Goal: Transaction & Acquisition: Book appointment/travel/reservation

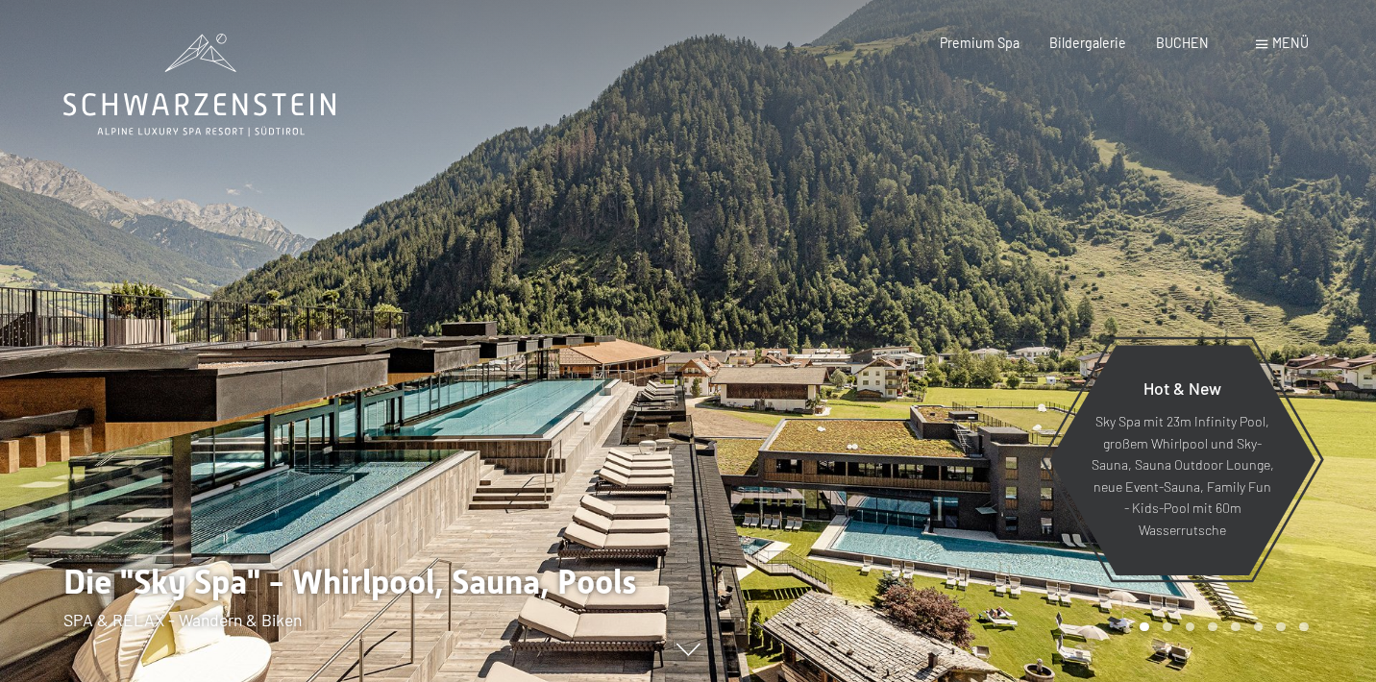
click at [1278, 42] on span "Menü" at bounding box center [1290, 43] width 37 height 16
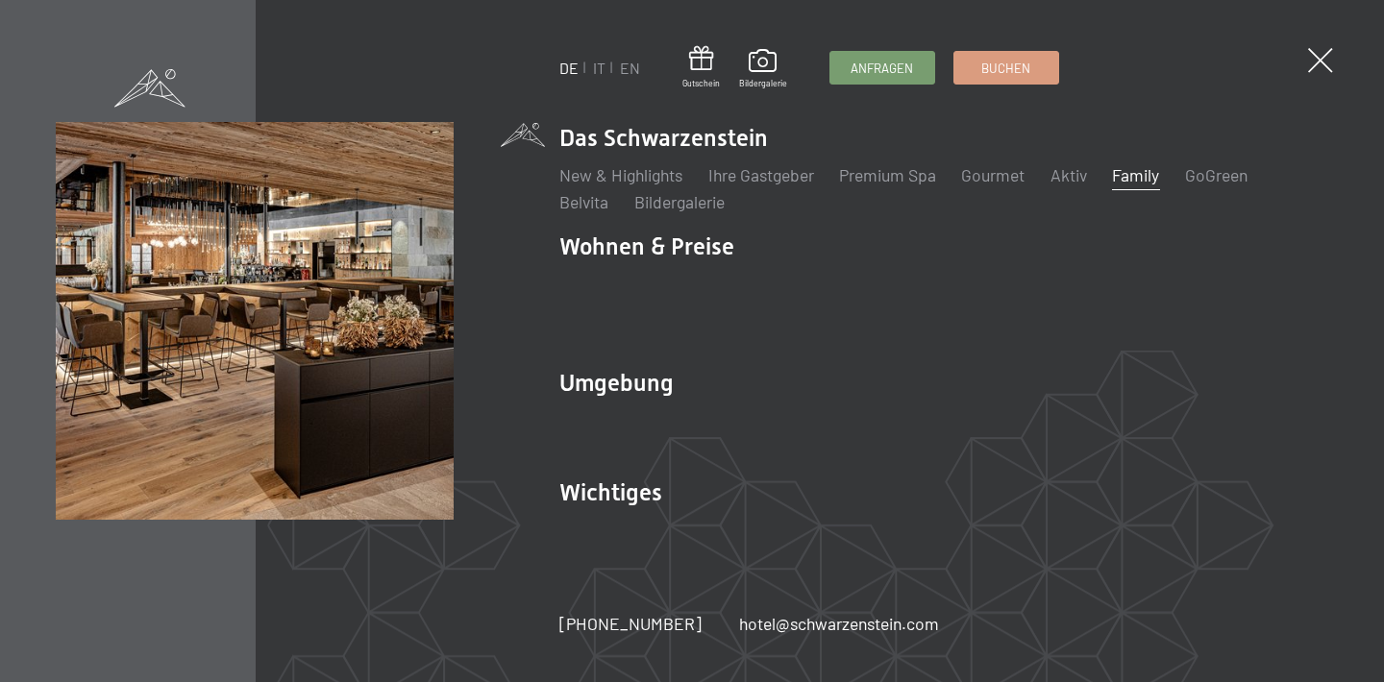
click at [1159, 185] on link "Family" at bounding box center [1135, 174] width 47 height 21
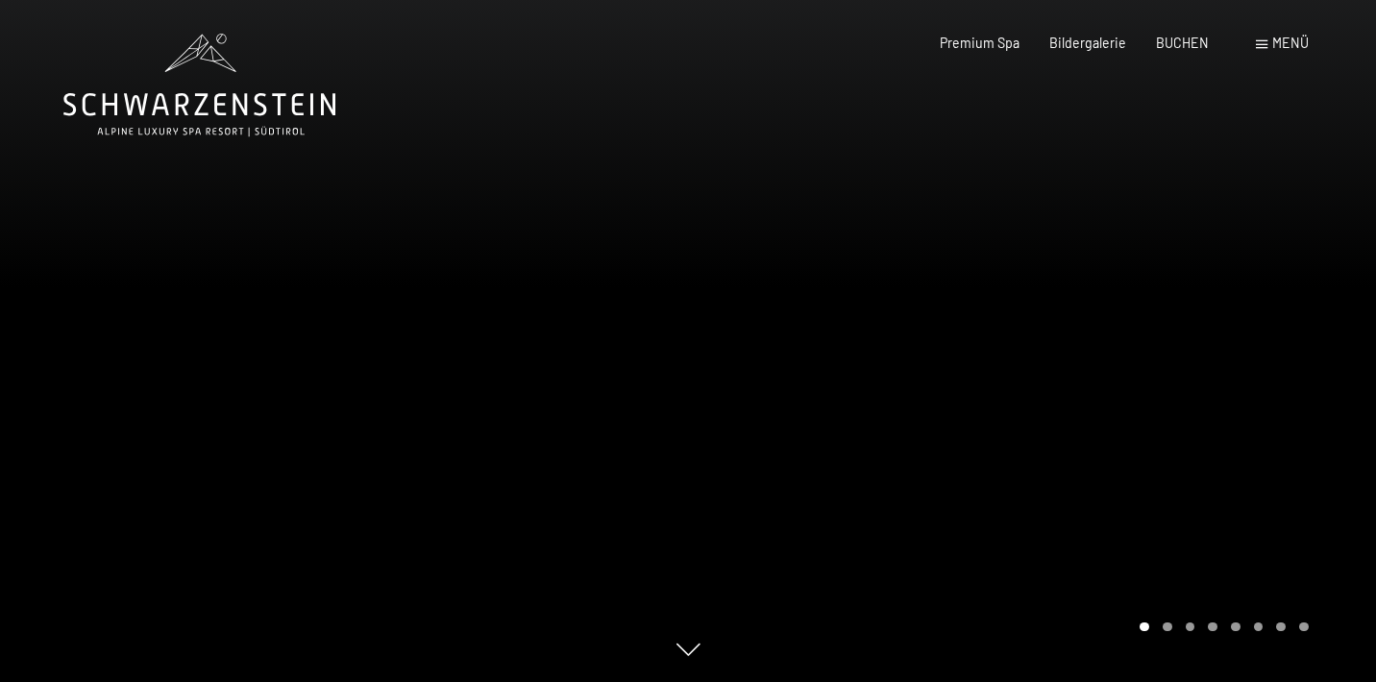
click at [1281, 52] on div "Menü" at bounding box center [1282, 43] width 53 height 19
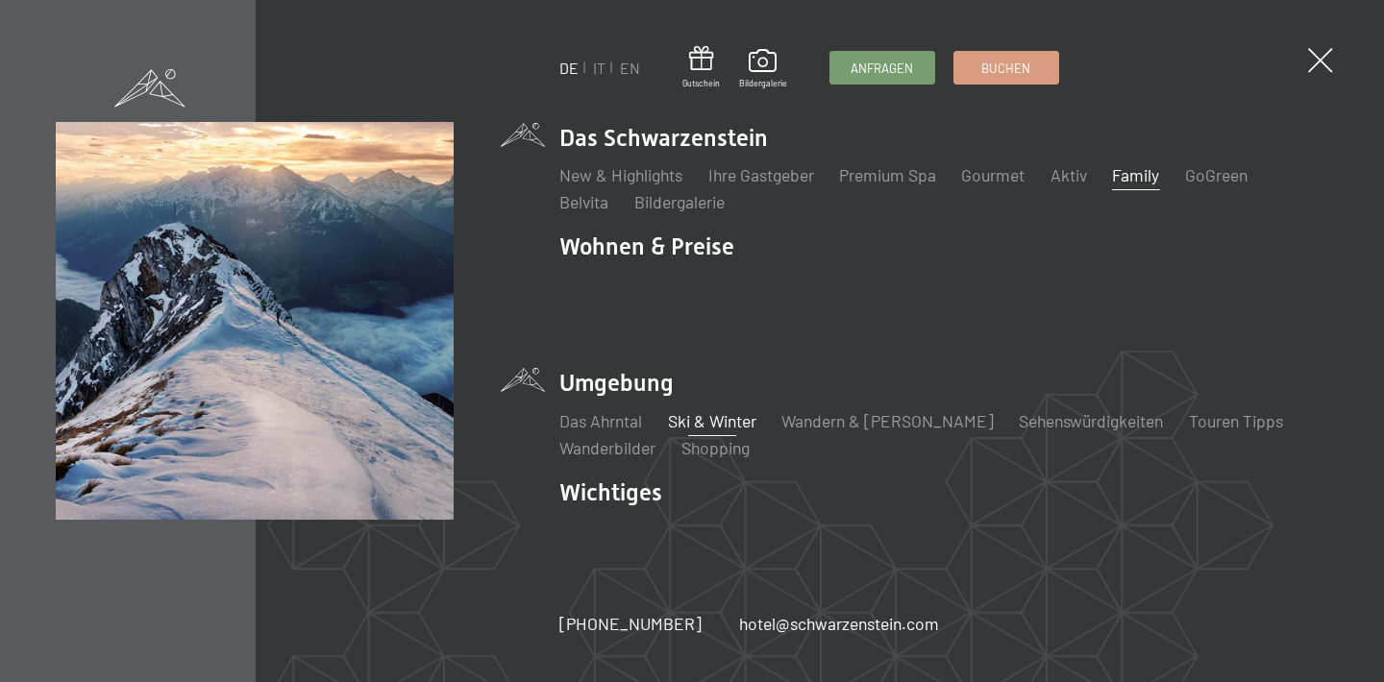
click at [708, 410] on link "Ski & Winter" at bounding box center [712, 420] width 88 height 21
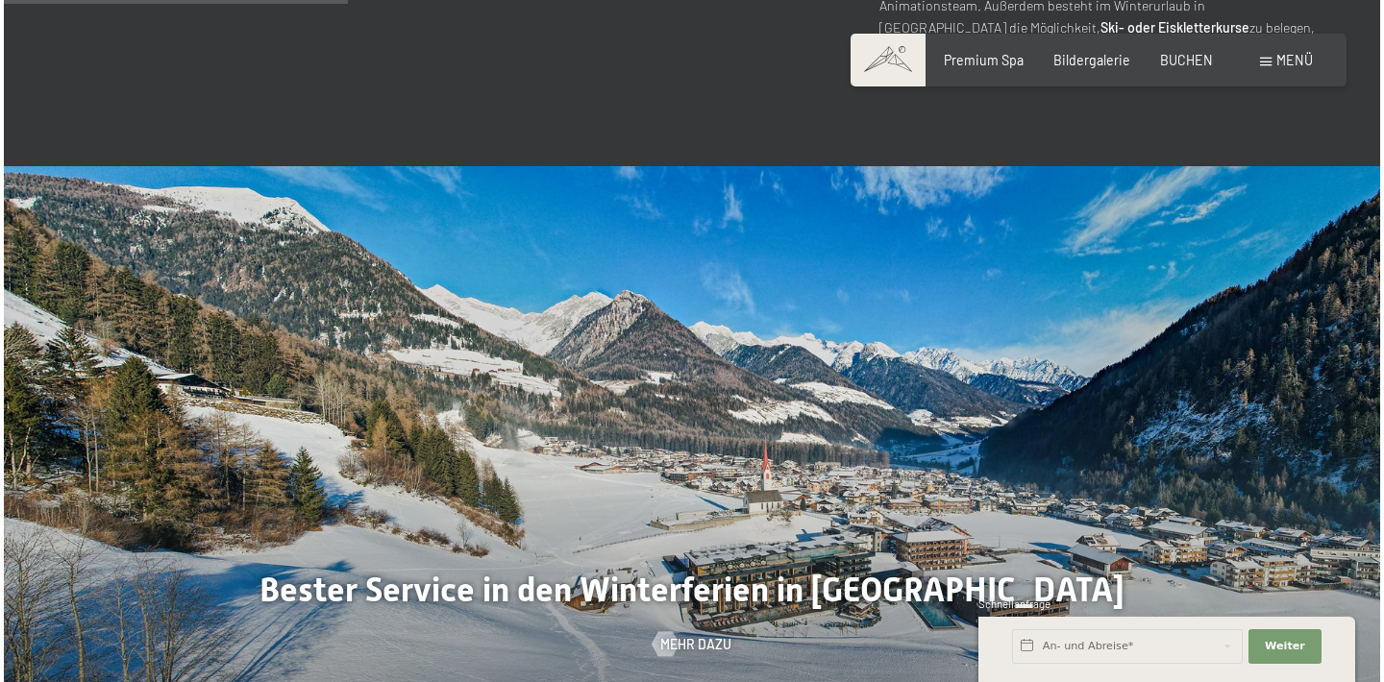
scroll to position [1860, 0]
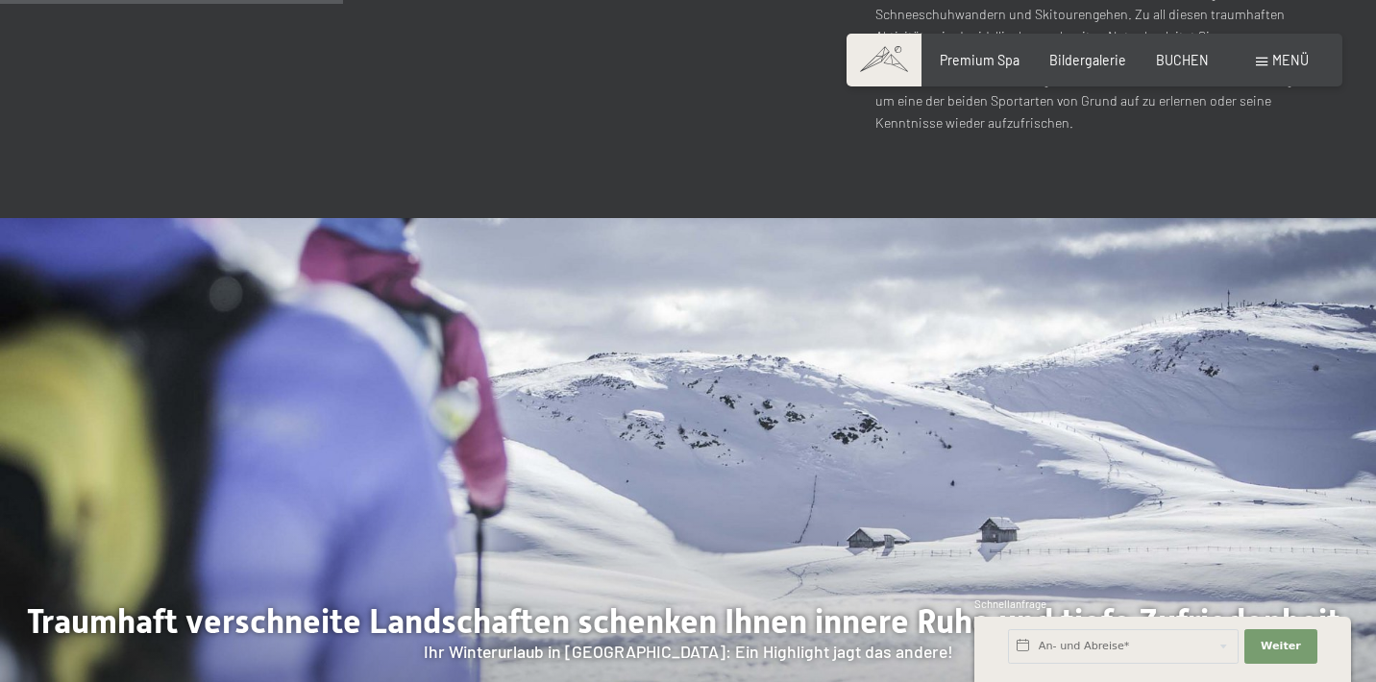
click at [1175, 376] on div at bounding box center [1032, 512] width 688 height 589
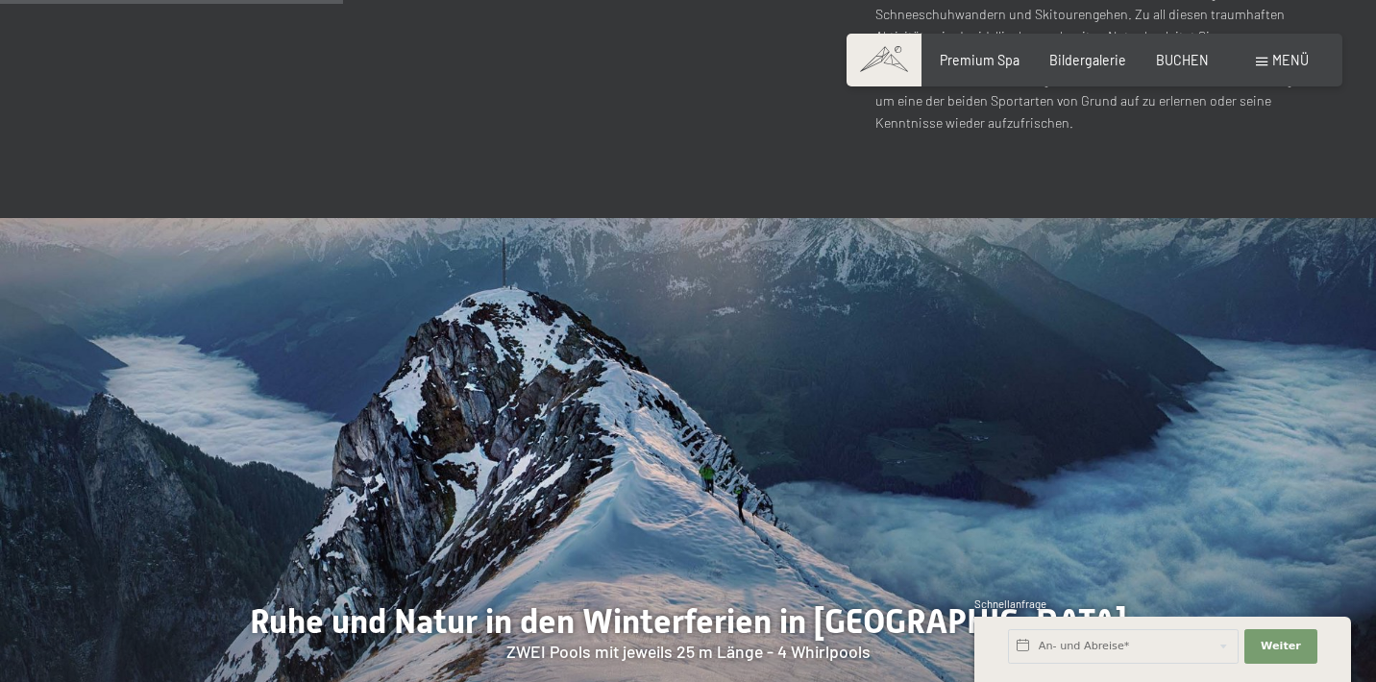
click at [1175, 376] on div at bounding box center [1032, 512] width 688 height 589
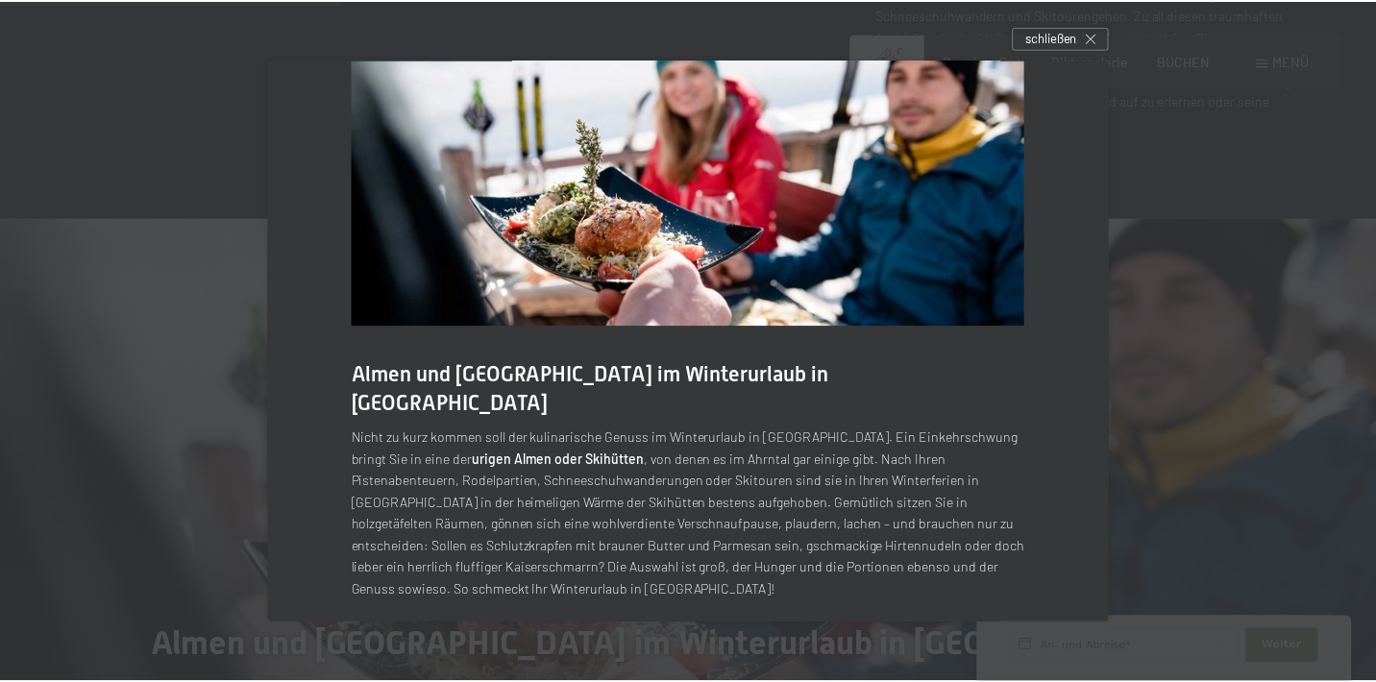
scroll to position [41, 0]
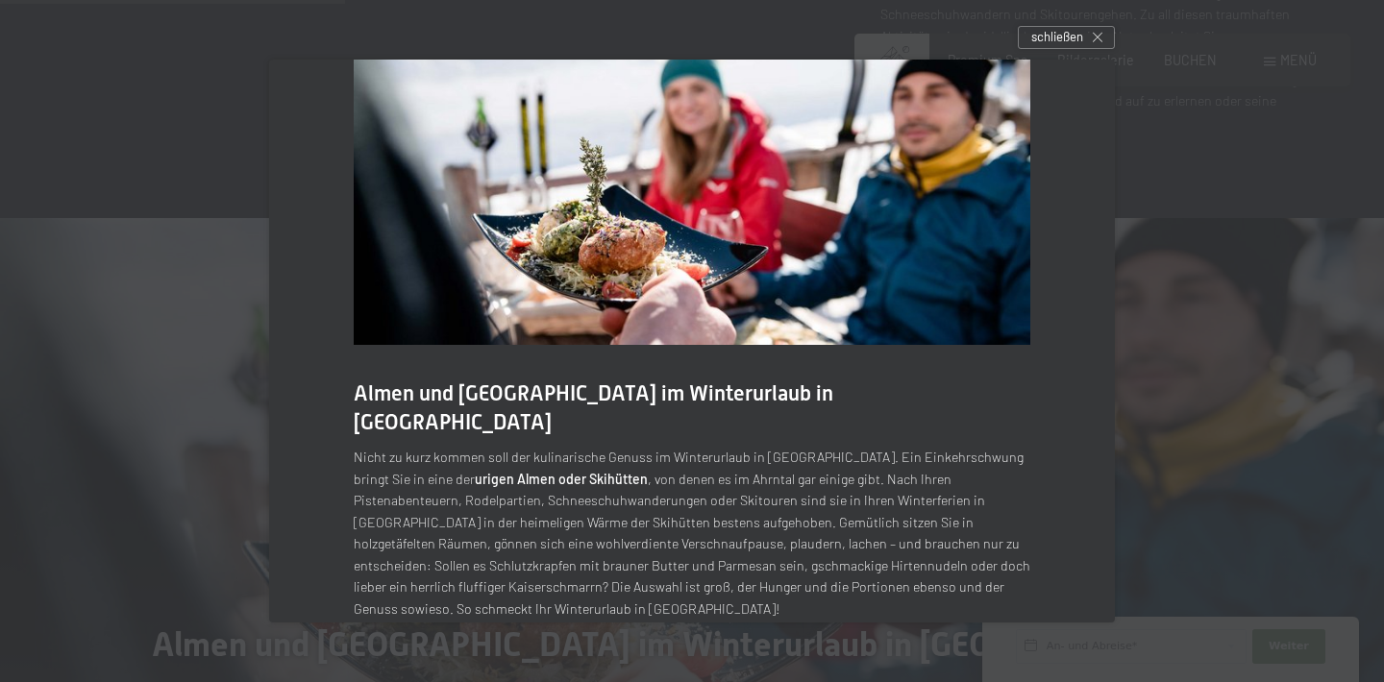
click at [209, 389] on div at bounding box center [692, 341] width 1384 height 682
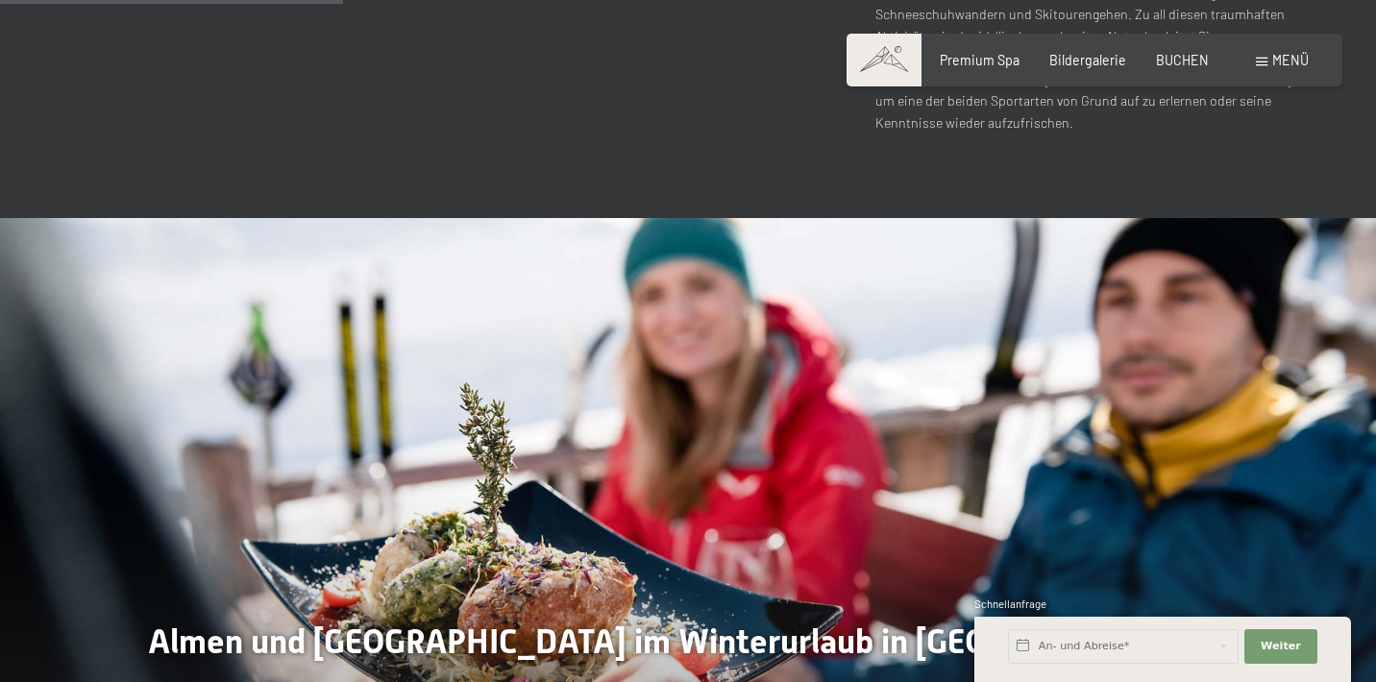
click at [1085, 51] on div "Buchen Anfragen Premium Spa Bildergalerie BUCHEN Menü DE IT EN Gutschein Bilder…" at bounding box center [1094, 60] width 428 height 19
click at [1197, 63] on span "BUCHEN" at bounding box center [1182, 57] width 53 height 16
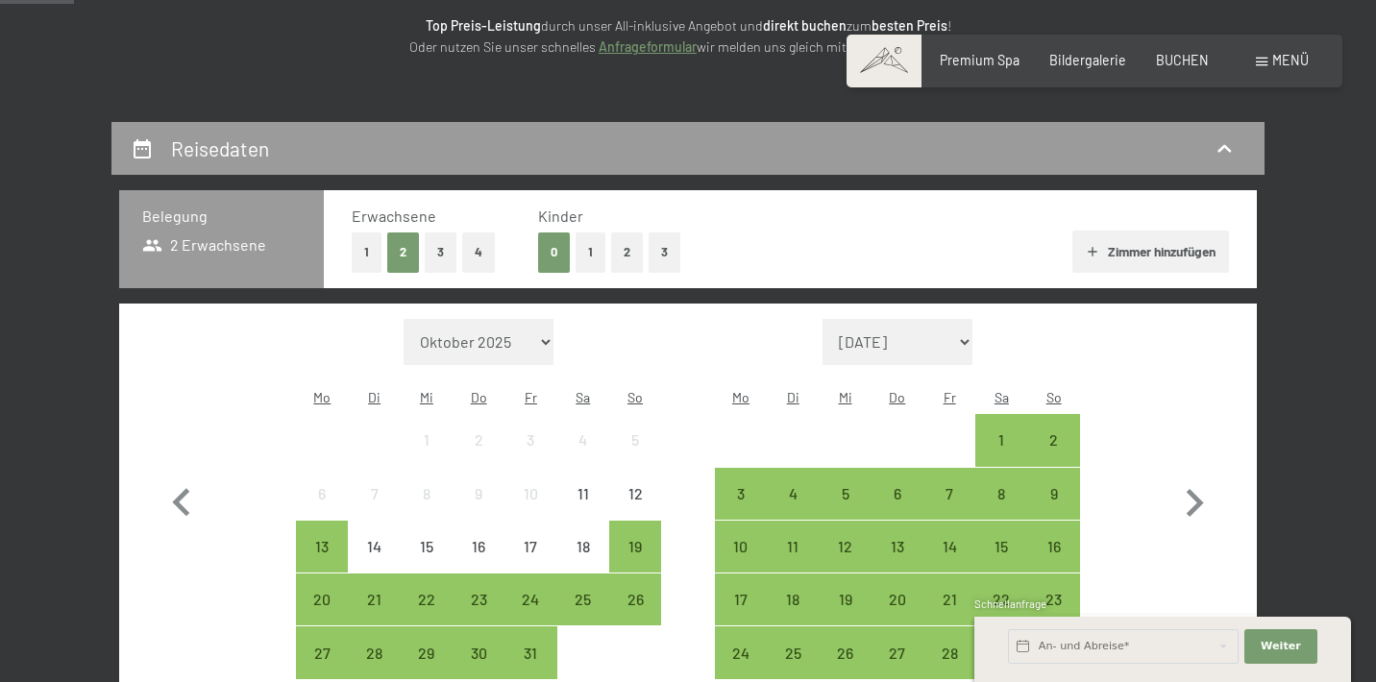
scroll to position [342, 0]
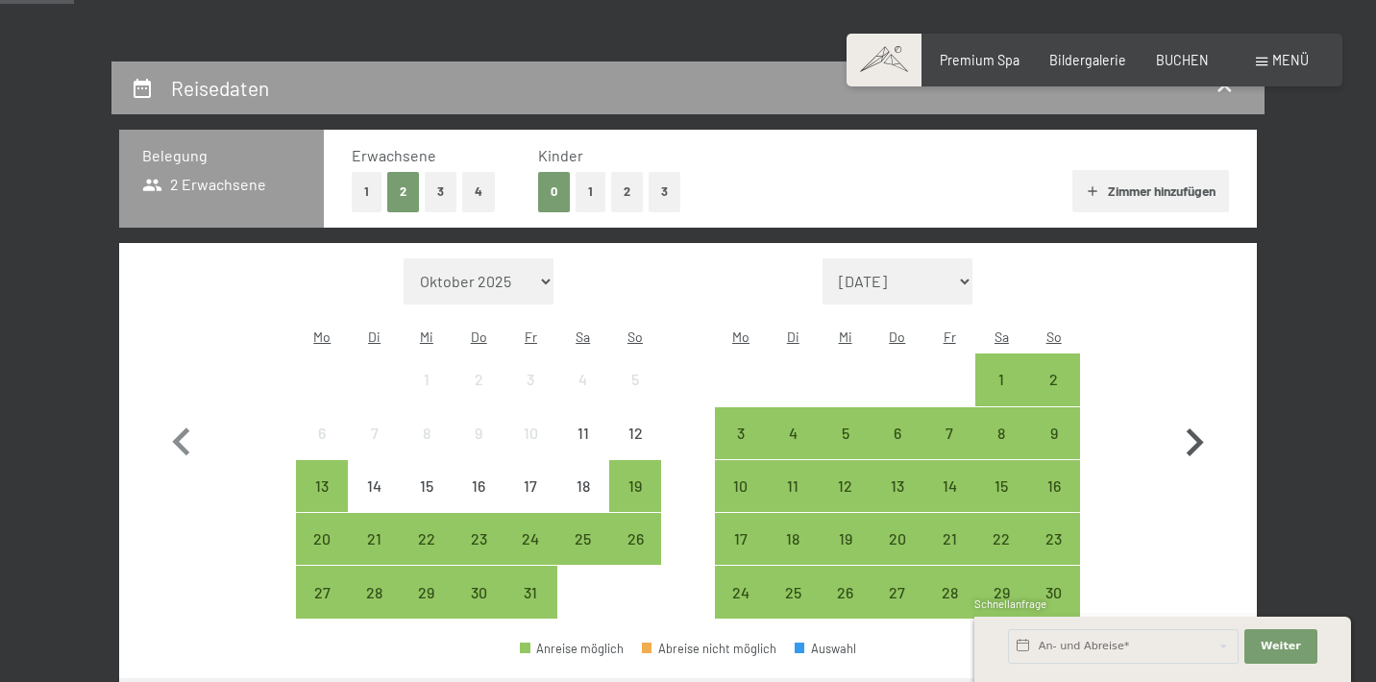
click at [1189, 429] on icon "button" at bounding box center [1195, 443] width 56 height 56
select select "2025-11-01"
select select "2025-12-01"
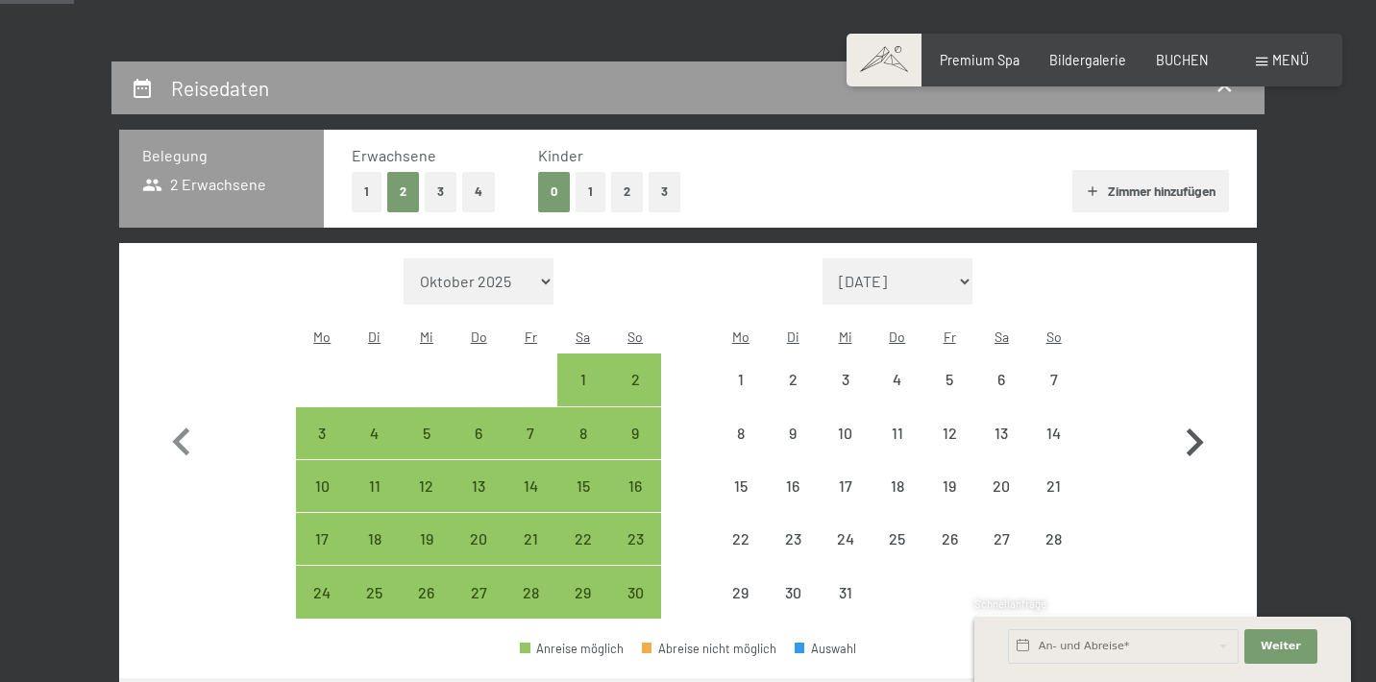
click at [1189, 429] on icon "button" at bounding box center [1195, 443] width 56 height 56
select select "2025-12-01"
select select "2026-01-01"
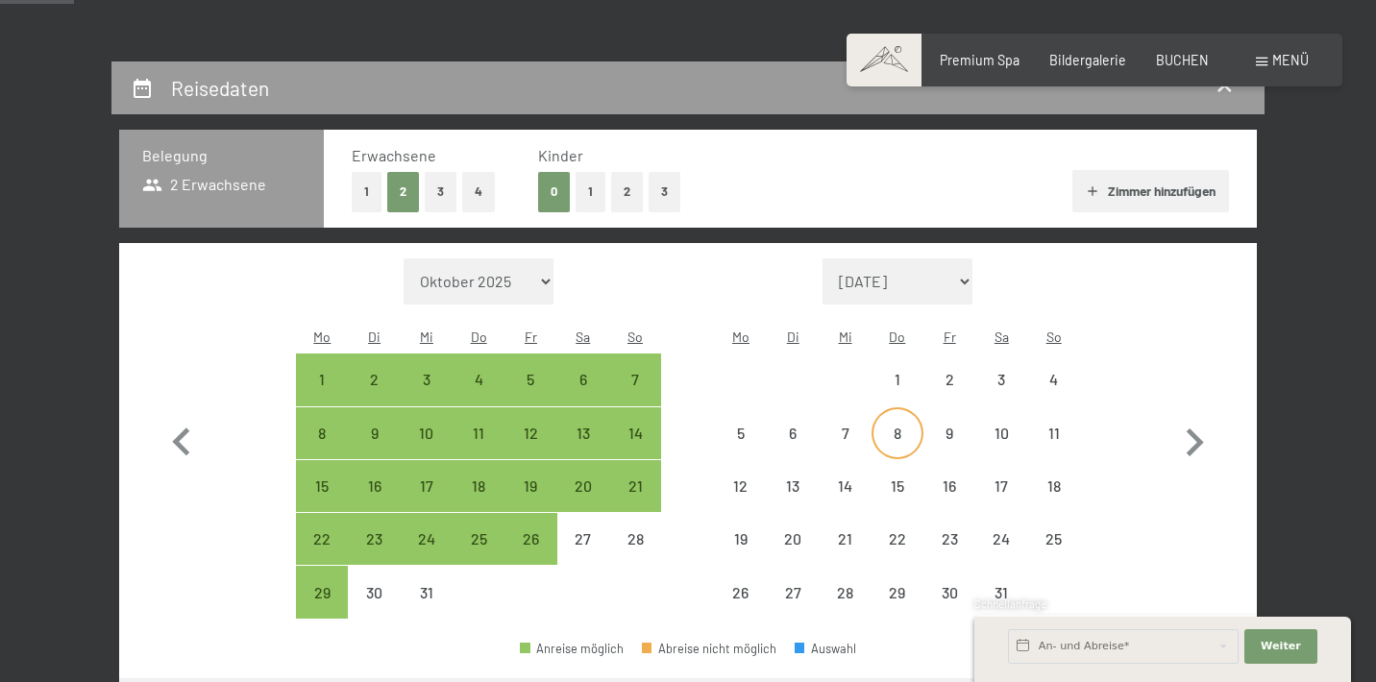
select select "2025-12-01"
select select "2026-01-01"
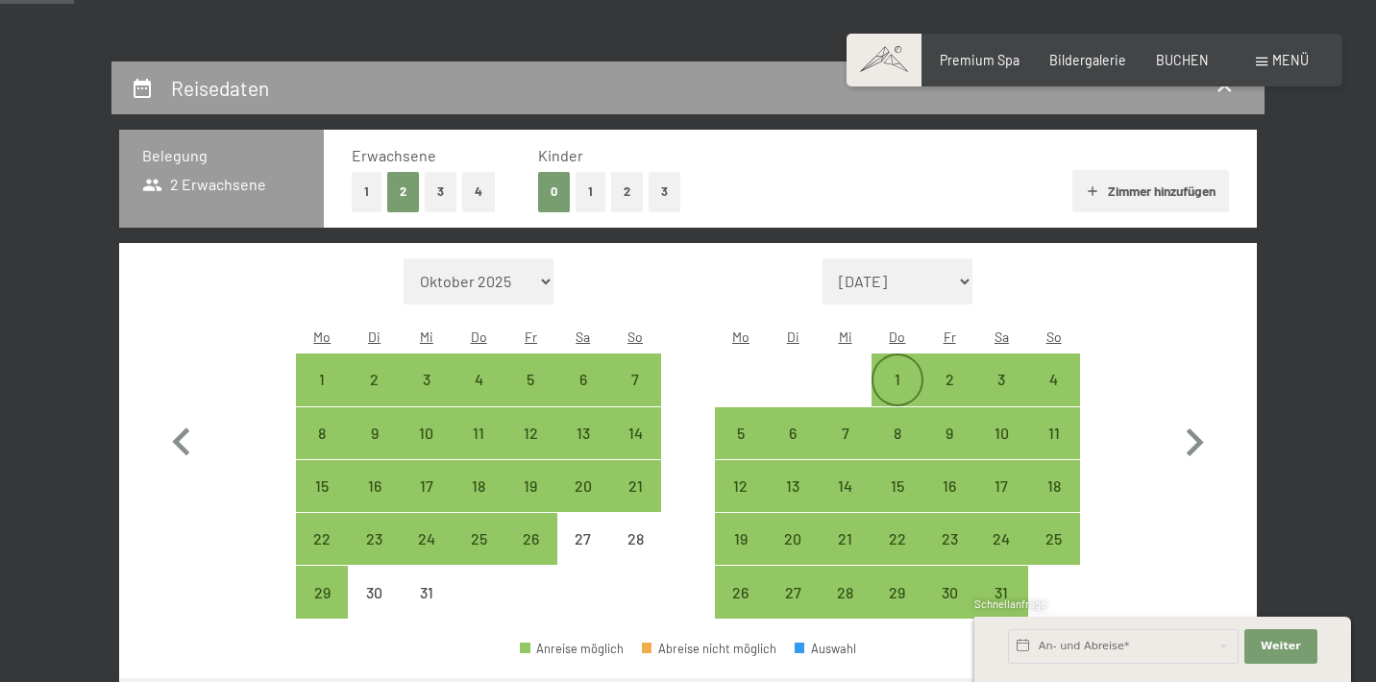
click at [899, 372] on div "1" at bounding box center [897, 396] width 48 height 48
select select "2025-12-01"
select select "2026-01-01"
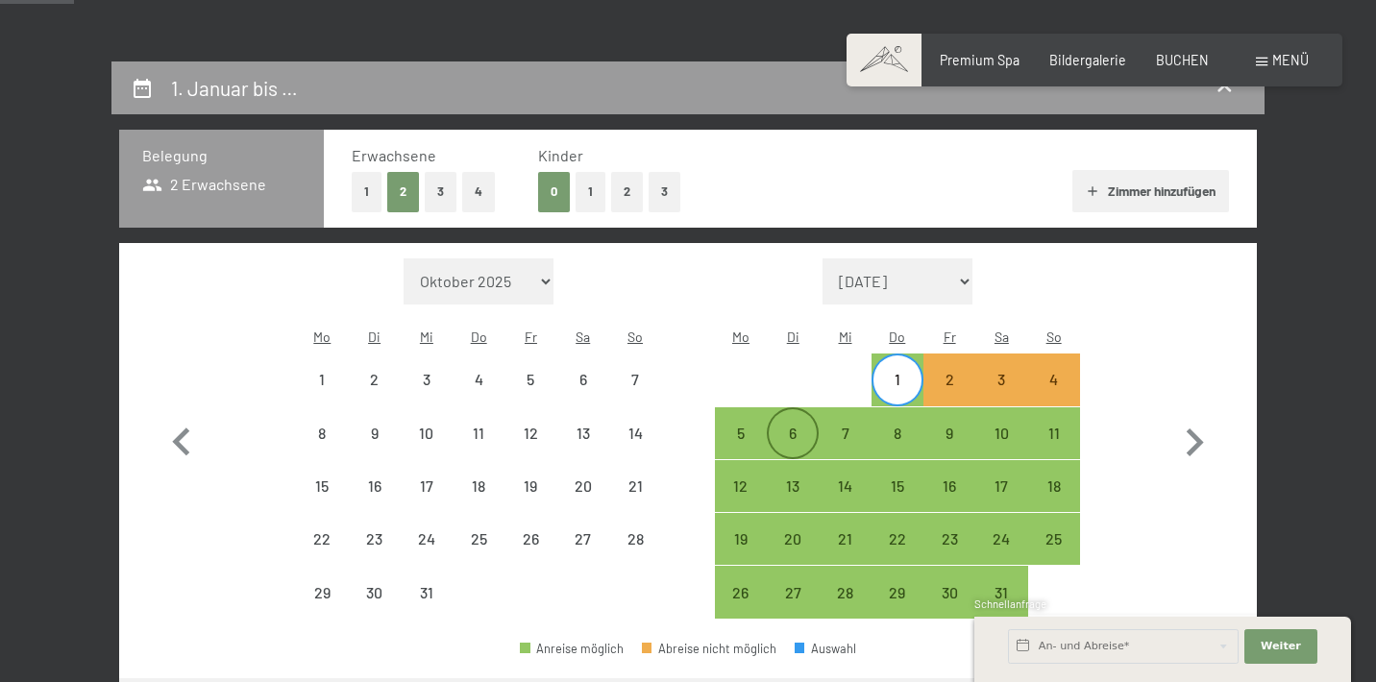
click at [794, 426] on div "6" at bounding box center [793, 450] width 48 height 48
select select "2025-12-01"
select select "2026-01-01"
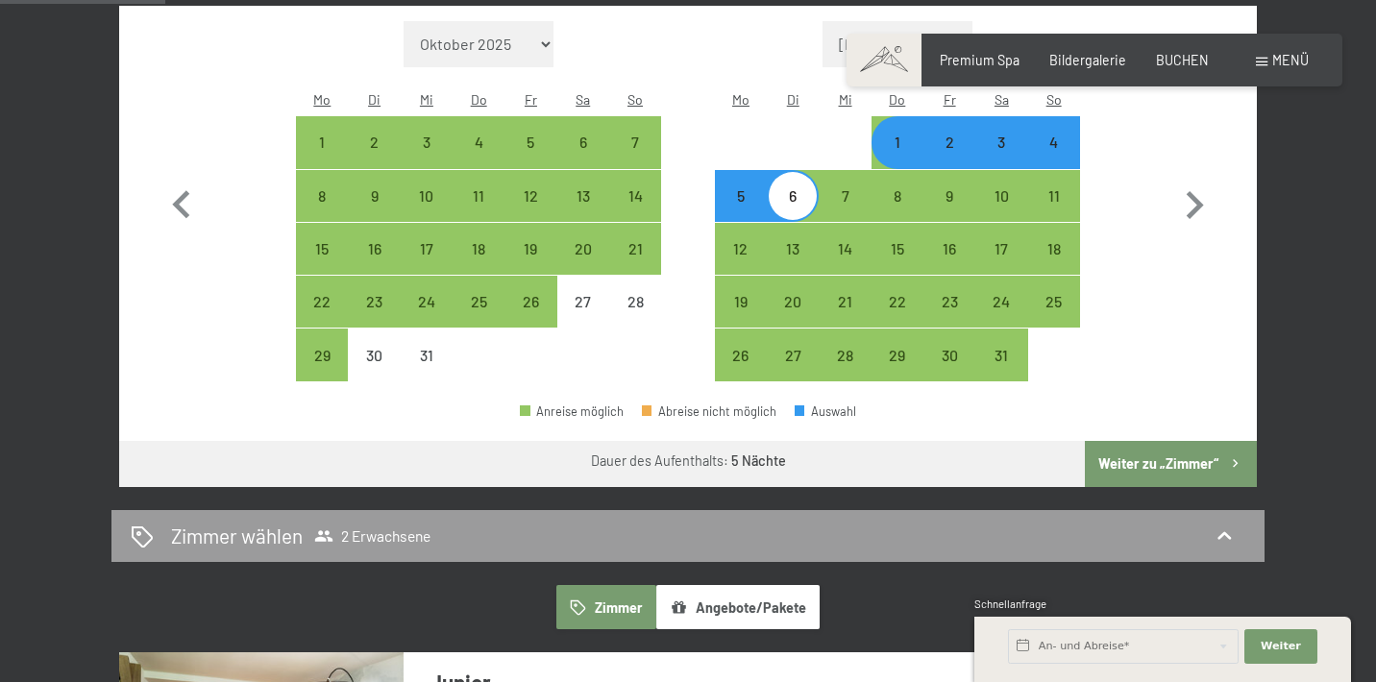
scroll to position [609, 0]
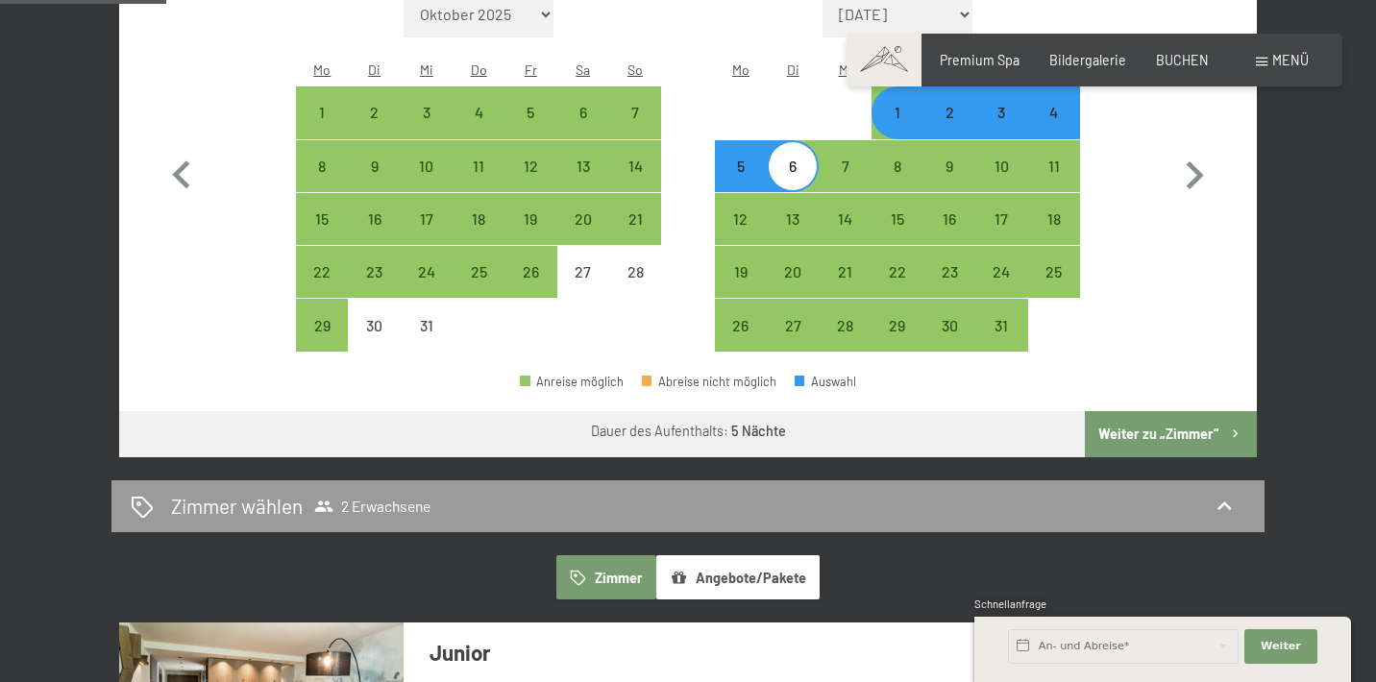
click at [1175, 411] on button "Weiter zu „Zimmer“" at bounding box center [1171, 434] width 172 height 46
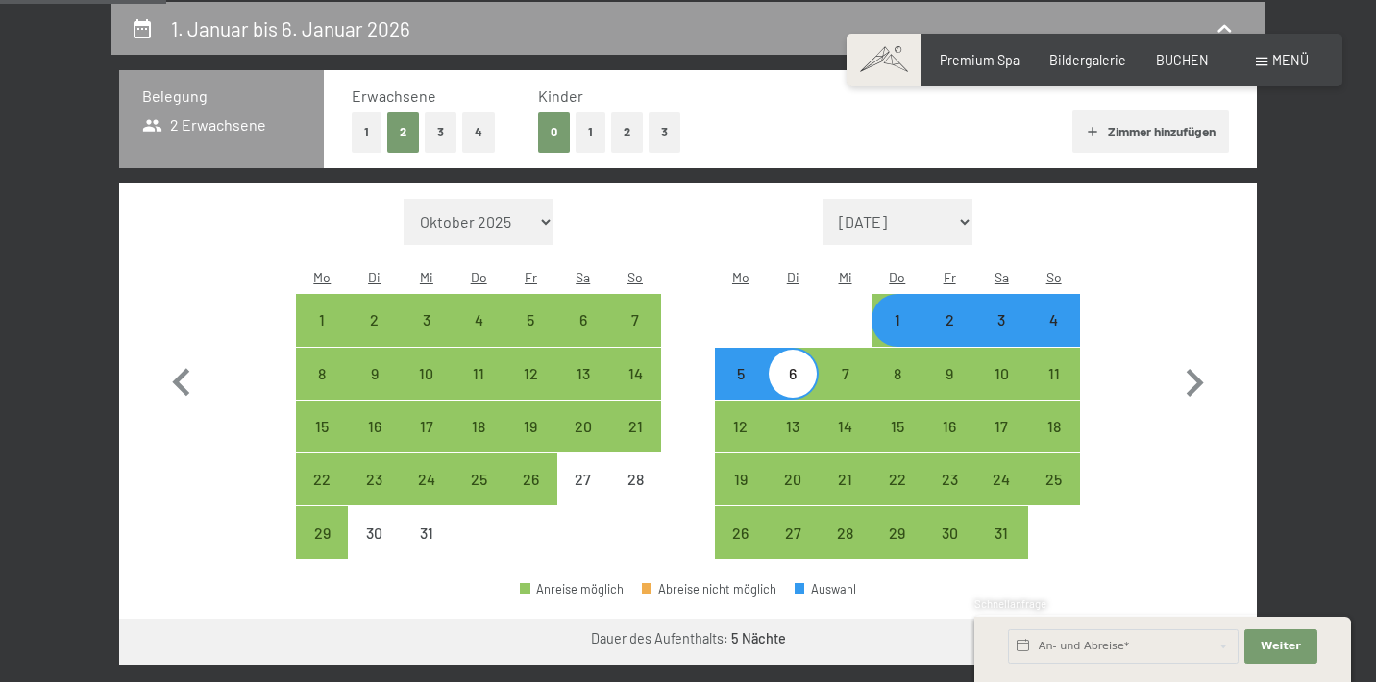
select select "2025-12-01"
select select "2026-01-01"
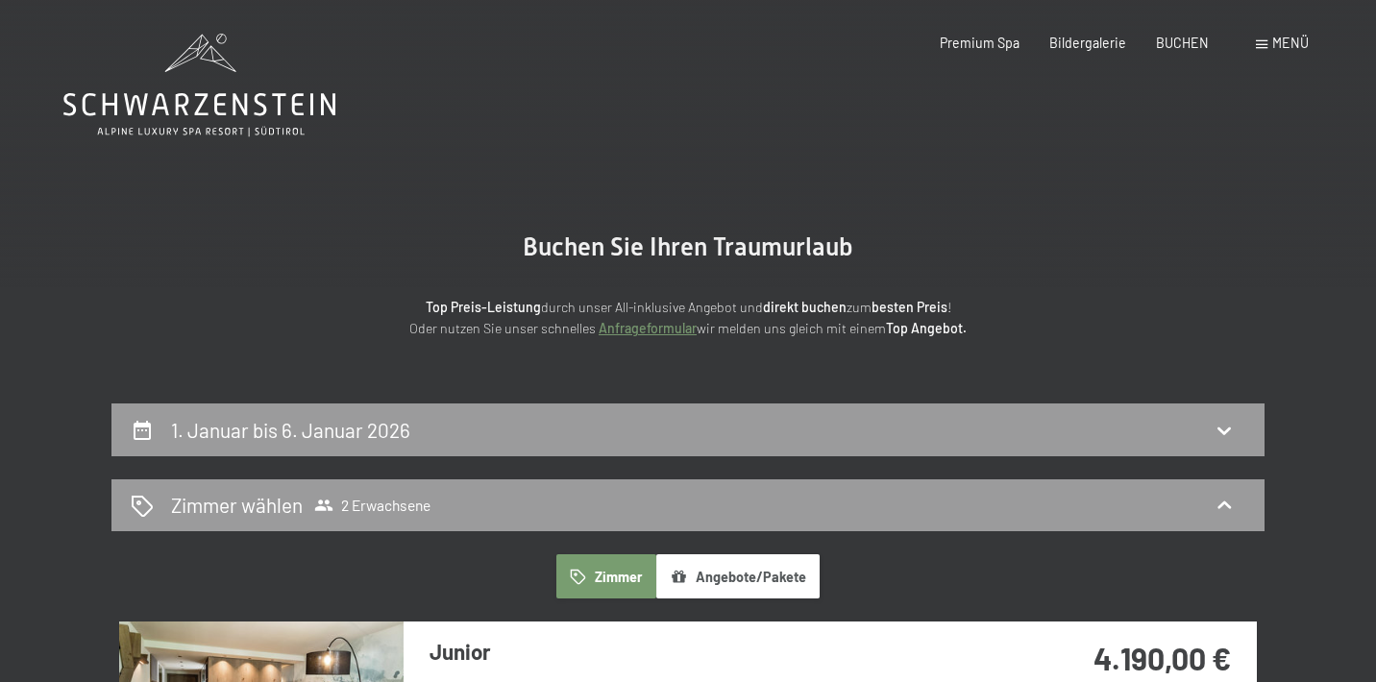
scroll to position [0, 0]
click at [494, 422] on div "1. Januar bis 6. Januar 2026" at bounding box center [688, 430] width 1115 height 28
select select "2025-12-01"
select select "2026-01-01"
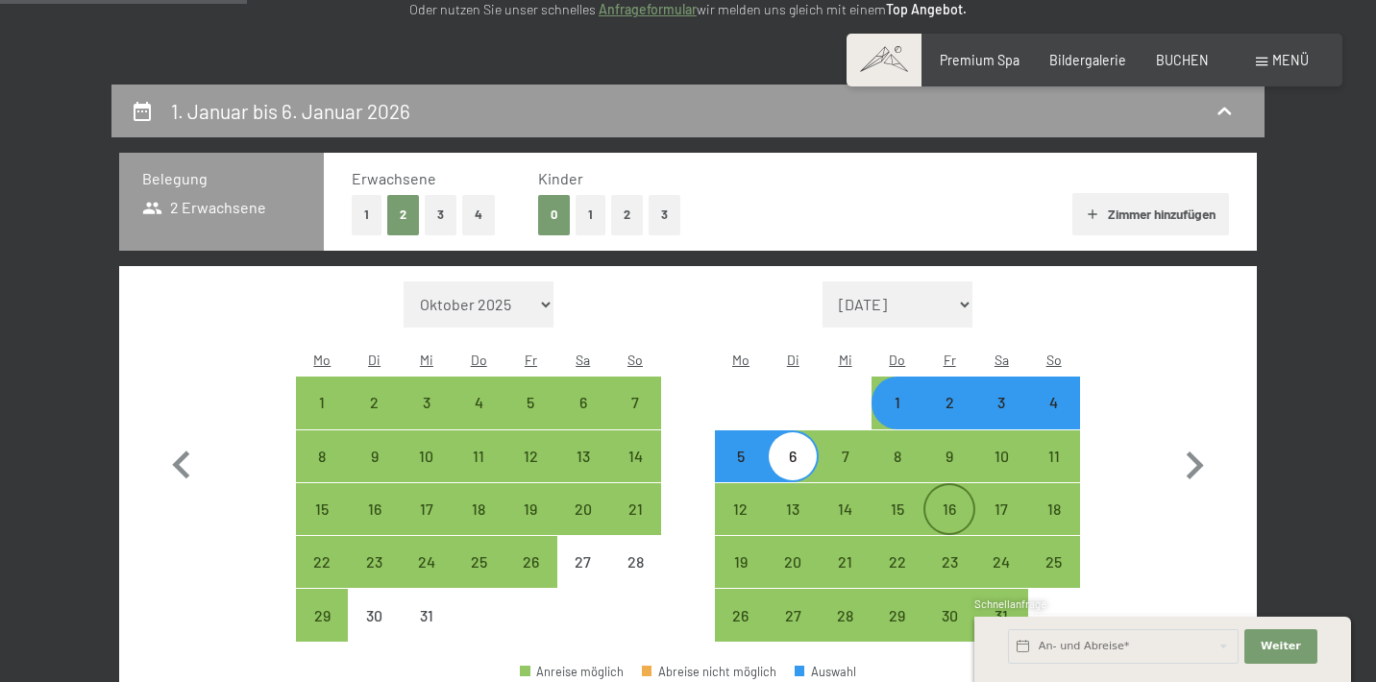
scroll to position [314, 0]
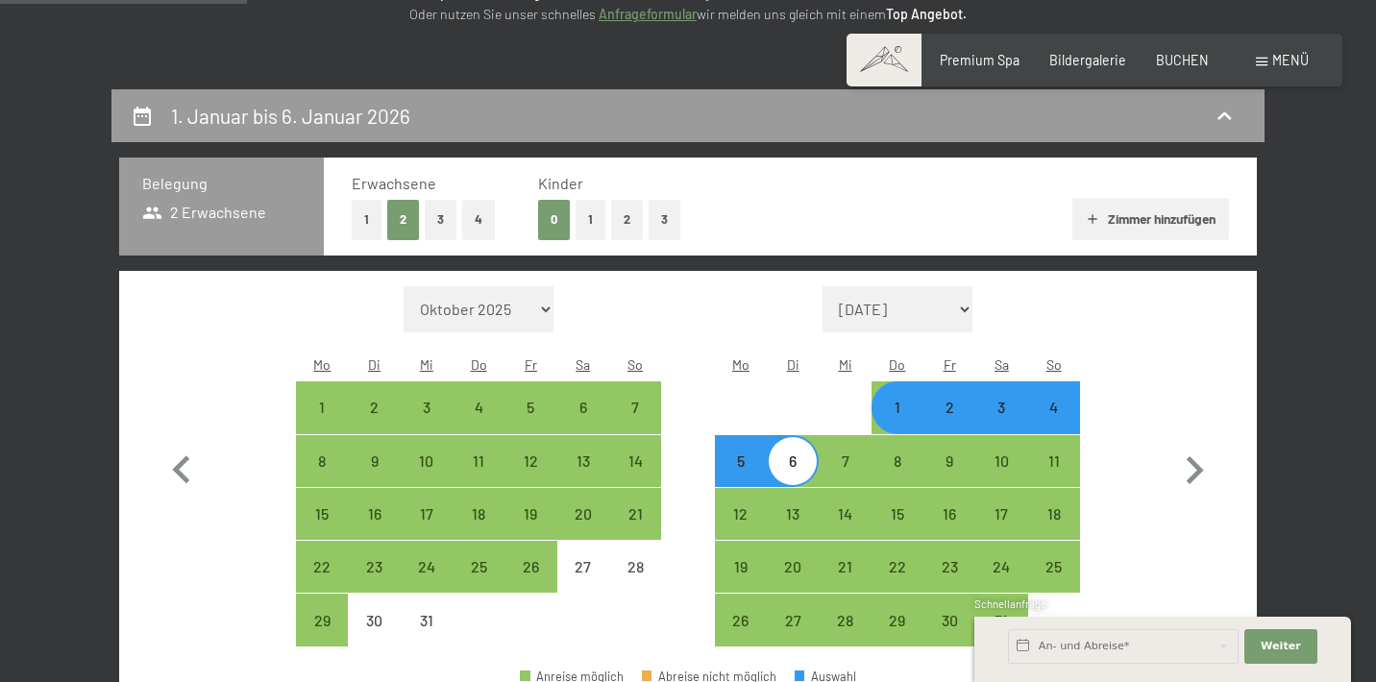
click at [1115, 205] on button "Zimmer hinzufügen" at bounding box center [1150, 219] width 157 height 42
select select "2025-12-01"
select select "2026-01-01"
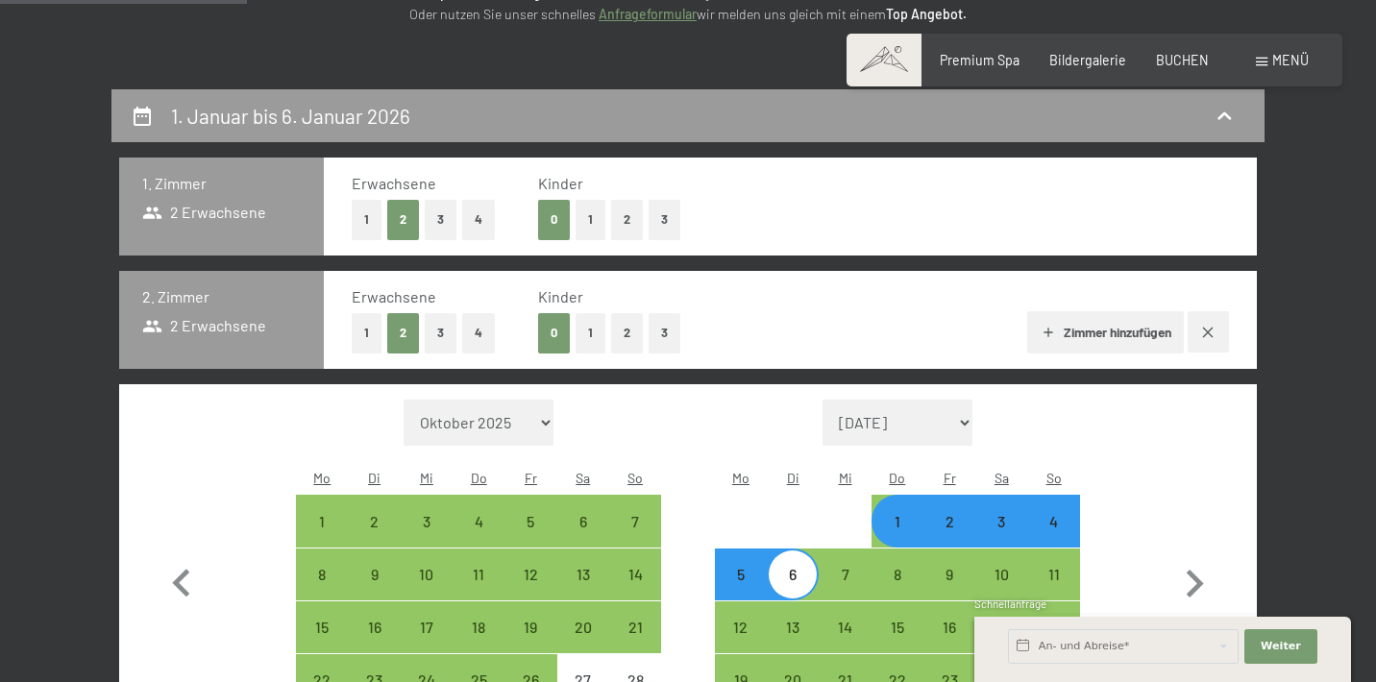
click at [1144, 330] on button "Zimmer hinzufügen" at bounding box center [1105, 332] width 157 height 42
select select "2025-12-01"
select select "2026-01-01"
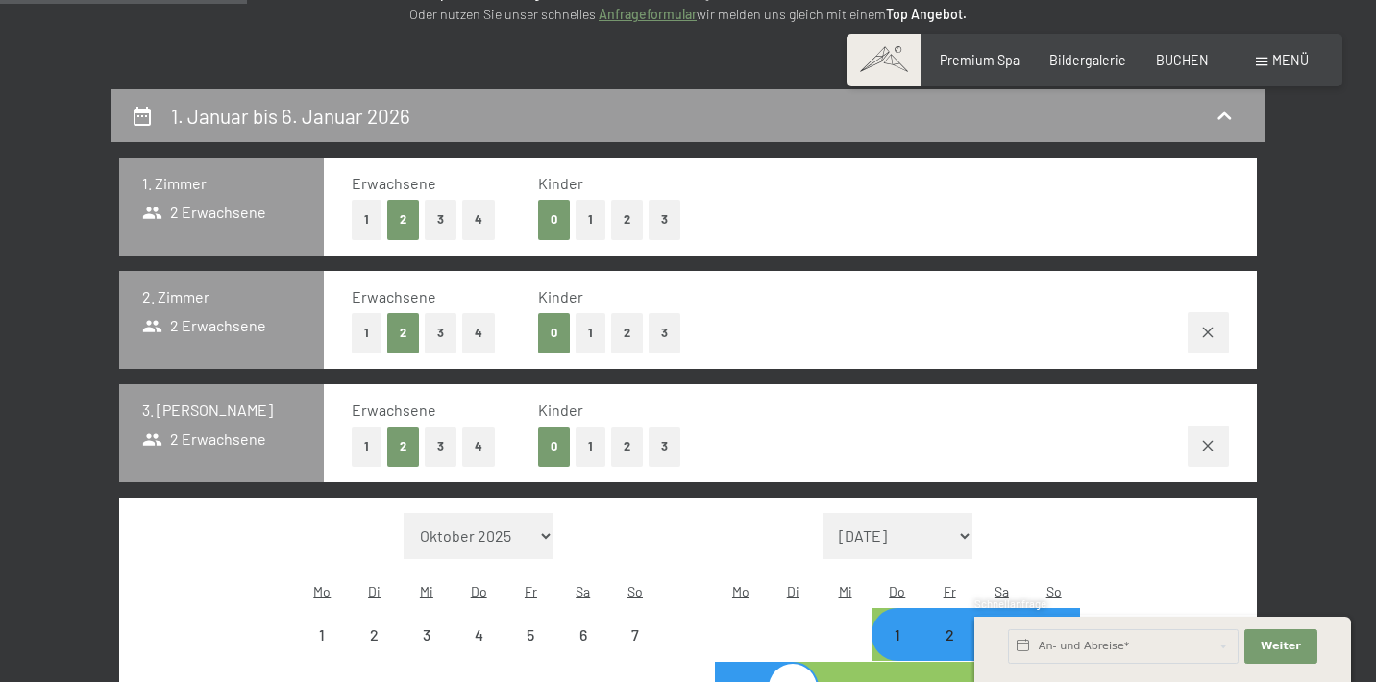
select select "2025-12-01"
select select "2026-01-01"
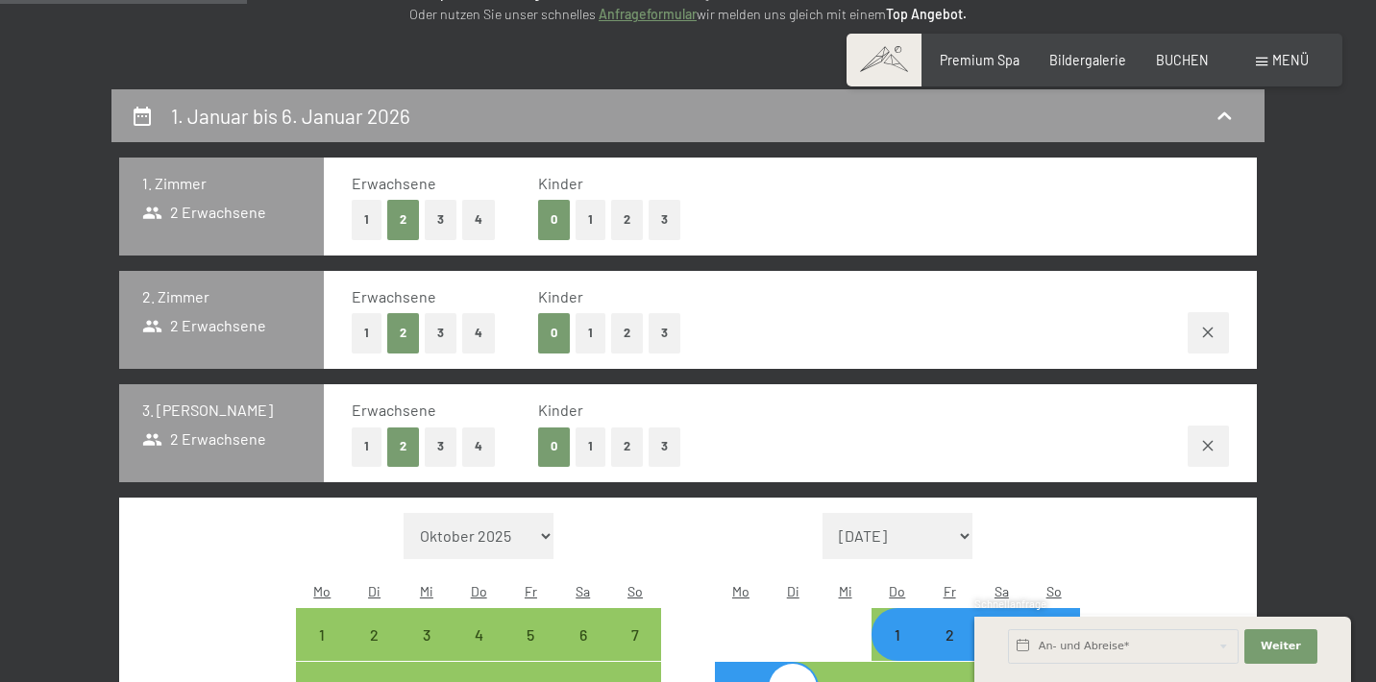
click at [588, 216] on button "1" at bounding box center [591, 219] width 30 height 39
select select "2025-12-01"
select select "2026-01-01"
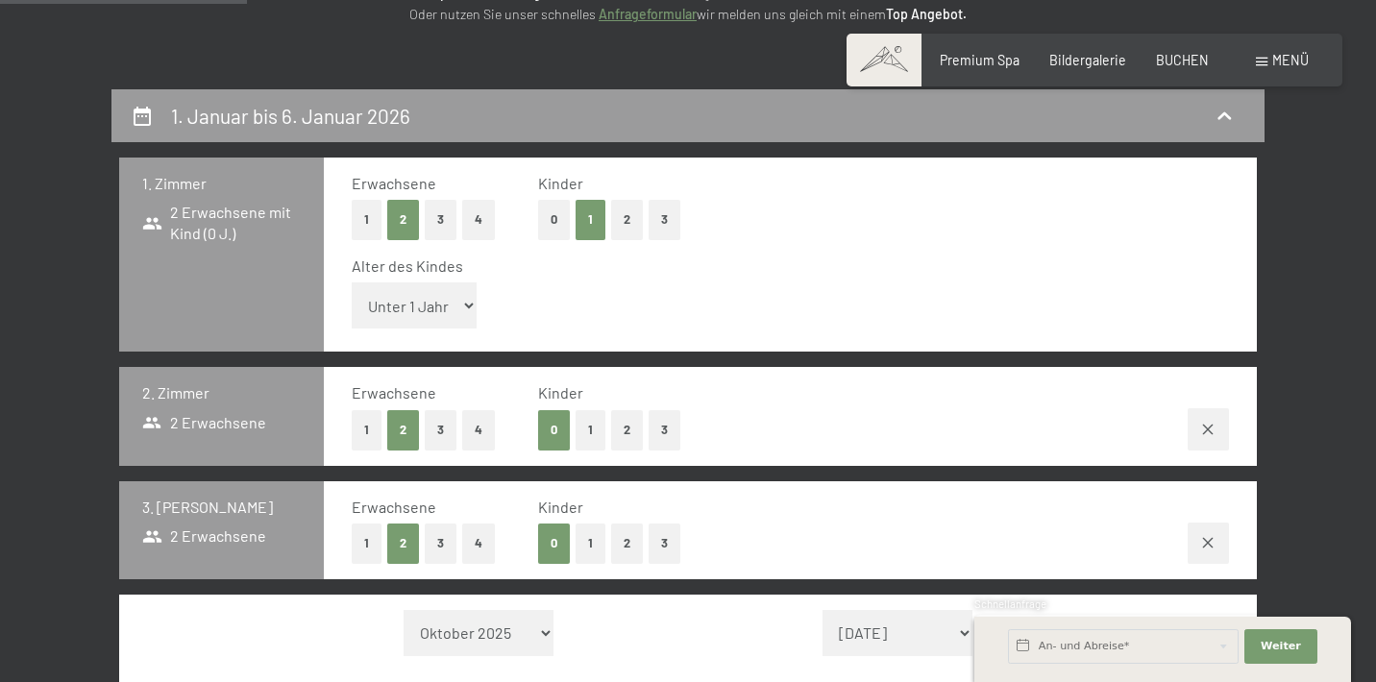
select select "2025-12-01"
select select "2026-01-01"
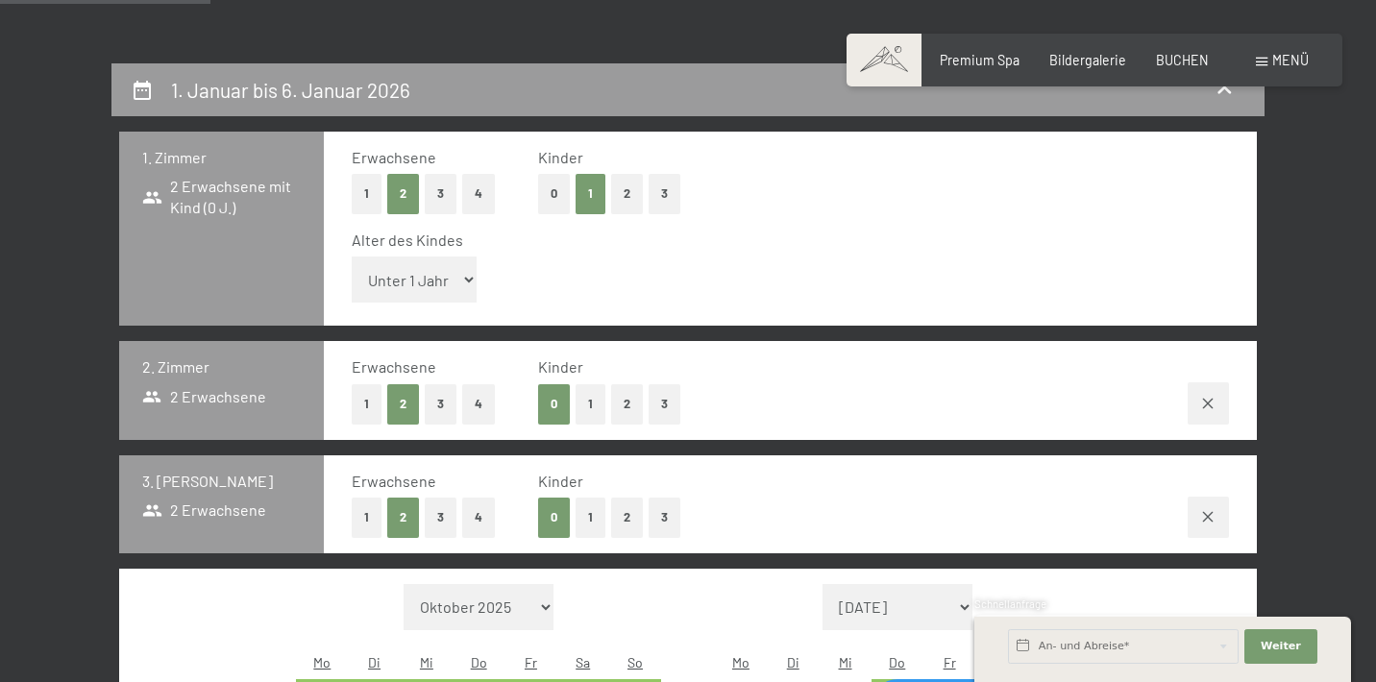
scroll to position [335, 0]
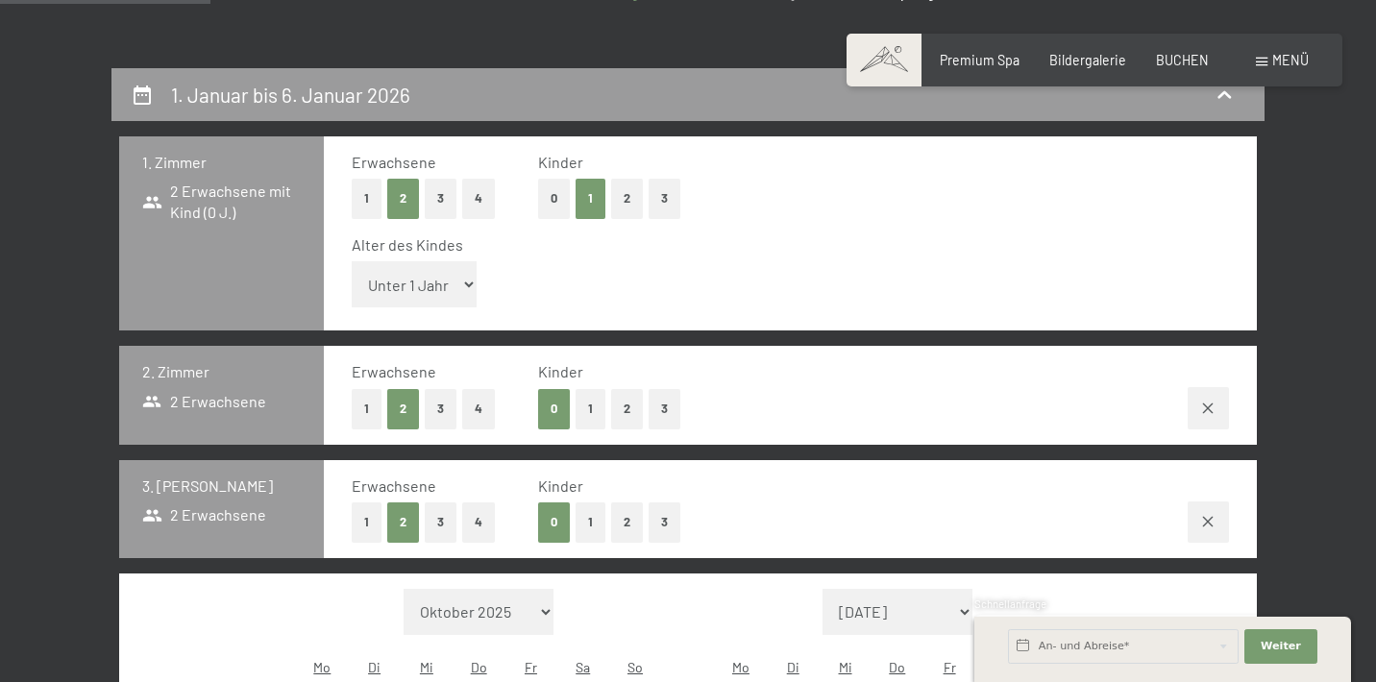
select select "1"
select select "2025-12-01"
select select "2026-01-01"
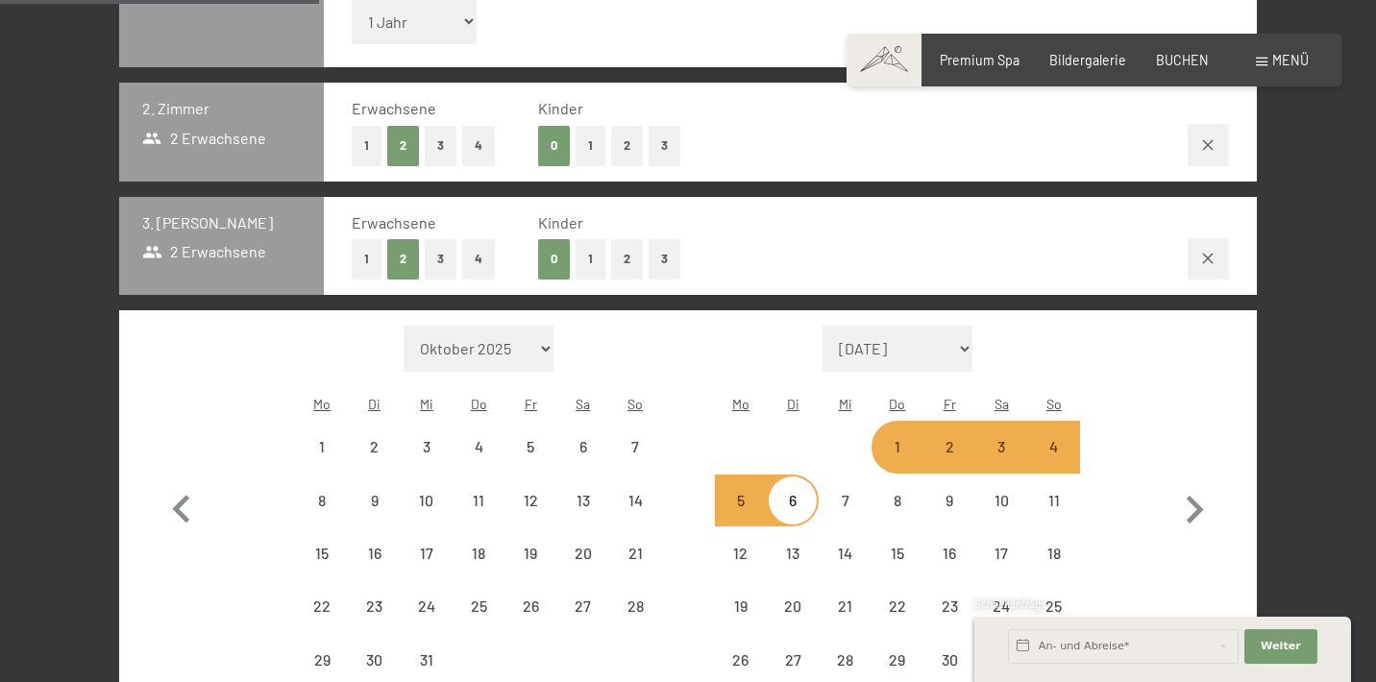
select select "2025-12-01"
select select "2026-01-01"
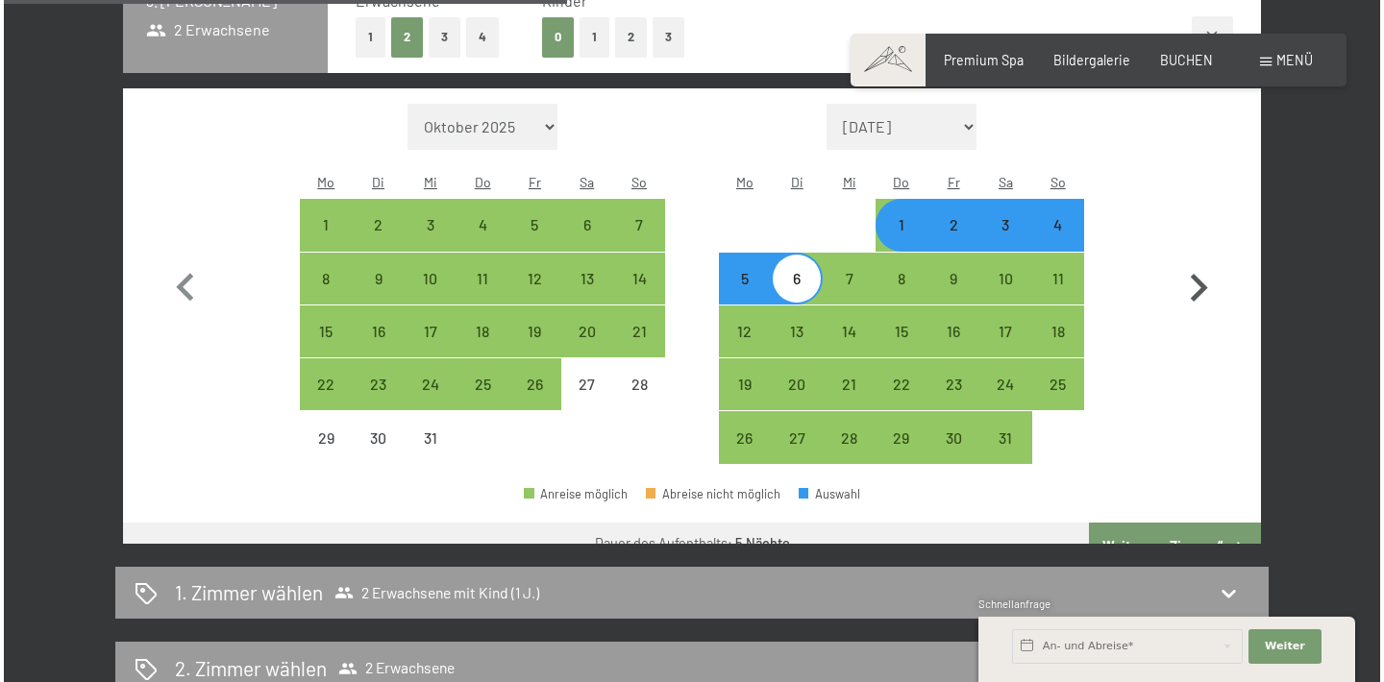
scroll to position [928, 0]
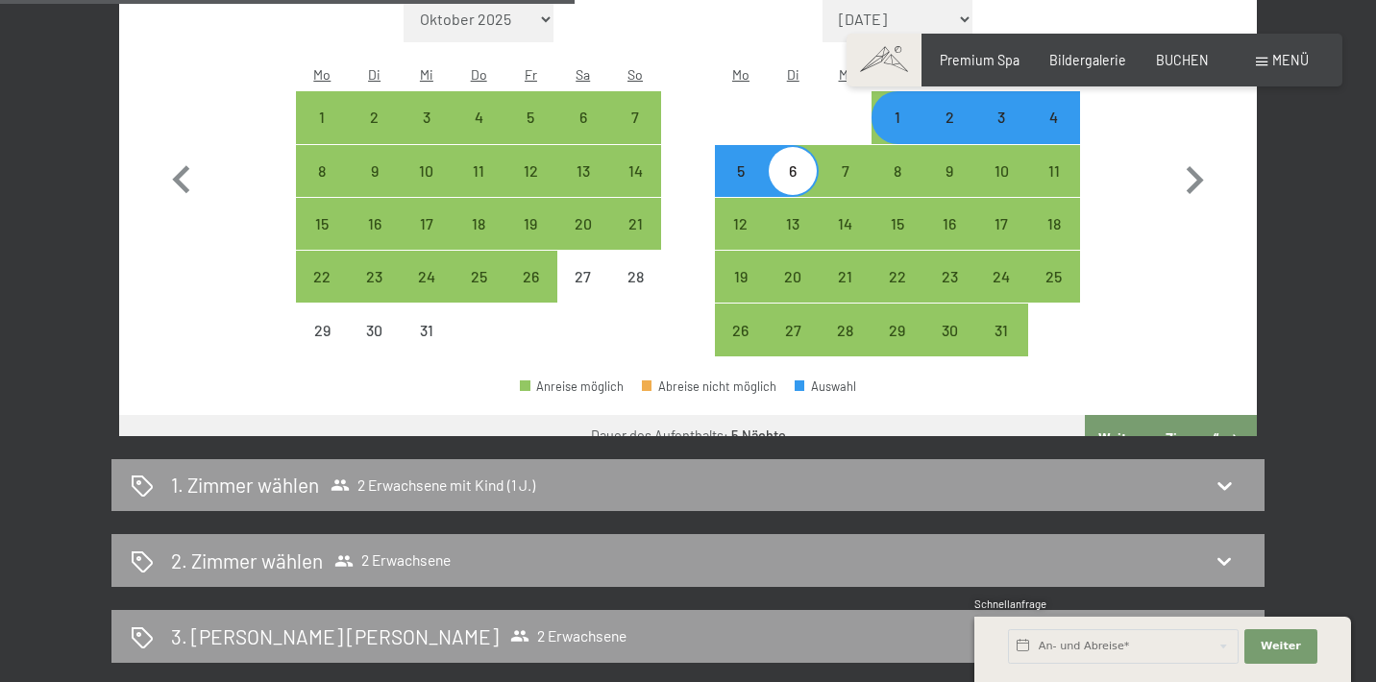
click at [1300, 64] on span "Menü" at bounding box center [1290, 60] width 37 height 16
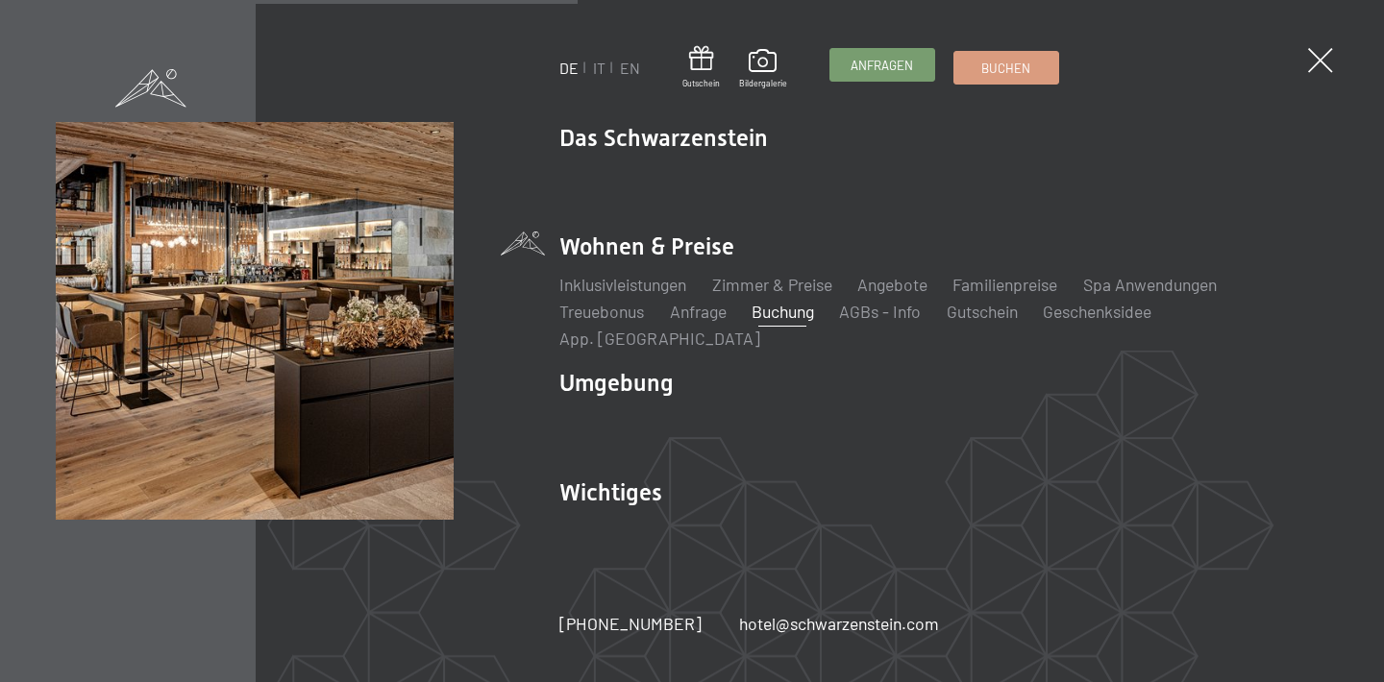
click at [871, 58] on span "Anfragen" at bounding box center [881, 65] width 62 height 17
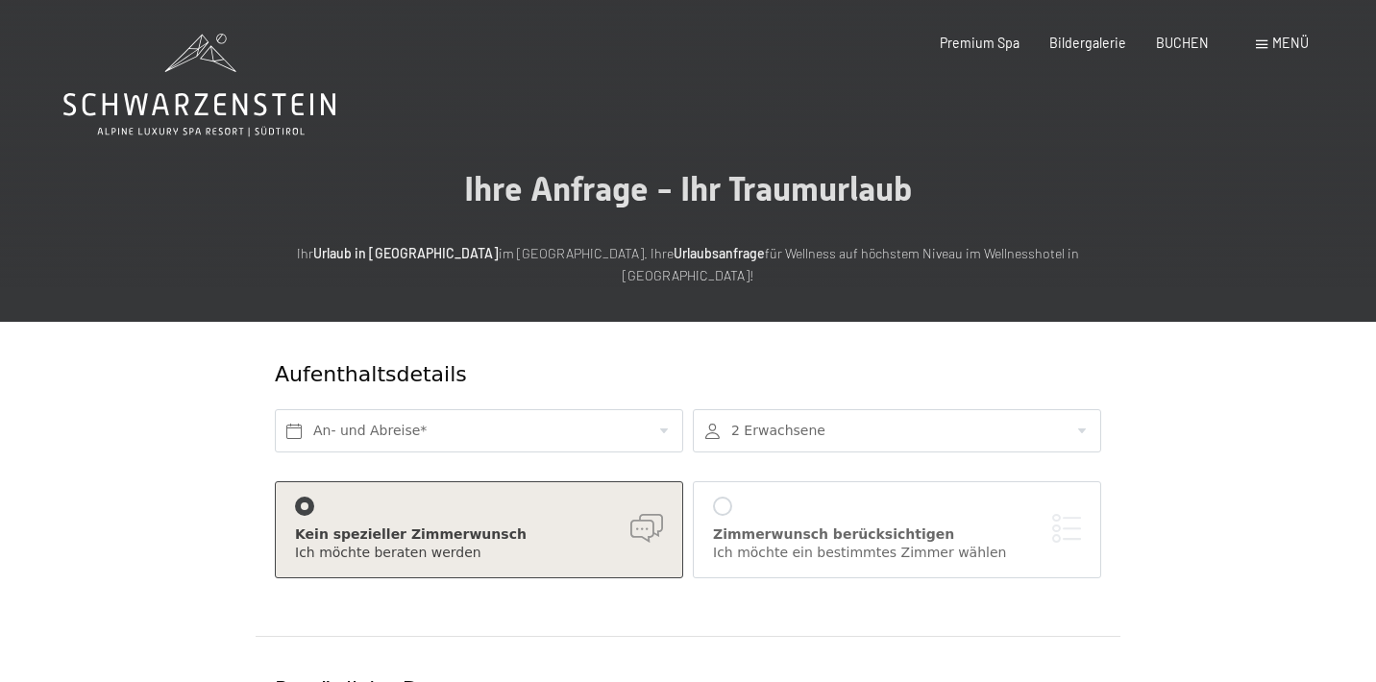
click at [548, 405] on span "Einwilligung Marketing*" at bounding box center [581, 395] width 159 height 19
click at [492, 405] on input "Einwilligung Marketing*" at bounding box center [482, 395] width 19 height 19
checkbox input "false"
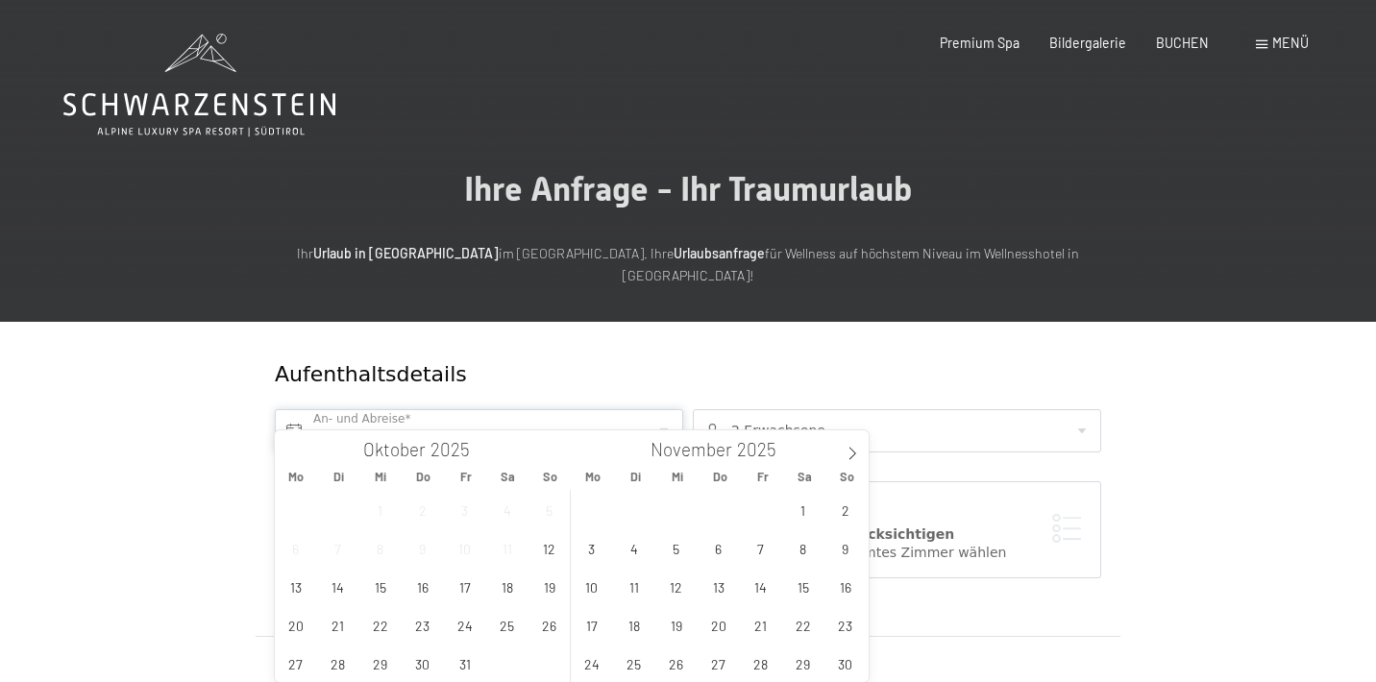
click at [316, 409] on input "text" at bounding box center [479, 430] width 408 height 43
click at [856, 451] on icon at bounding box center [852, 453] width 13 height 13
type input "2026"
click at [711, 512] on span "1" at bounding box center [718, 509] width 37 height 37
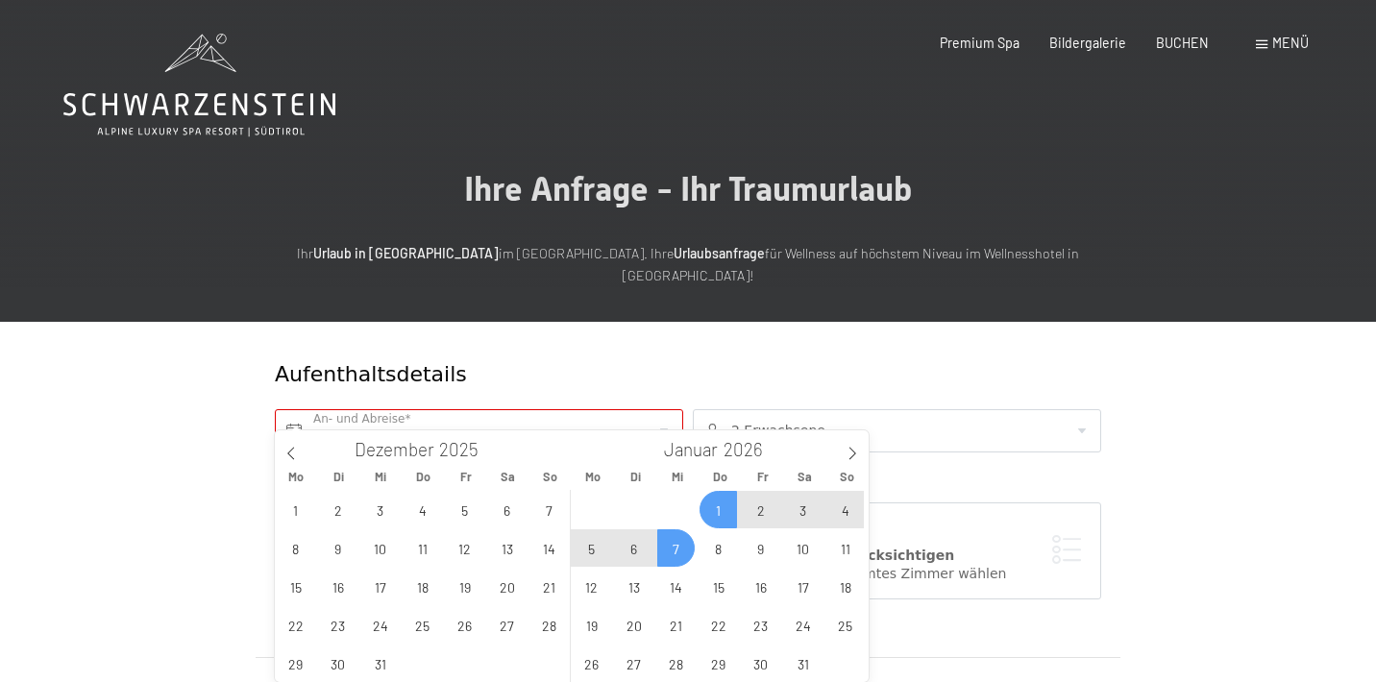
click at [676, 551] on span "7" at bounding box center [675, 547] width 37 height 37
type input "[DATE] - [DATE]"
type input "2026"
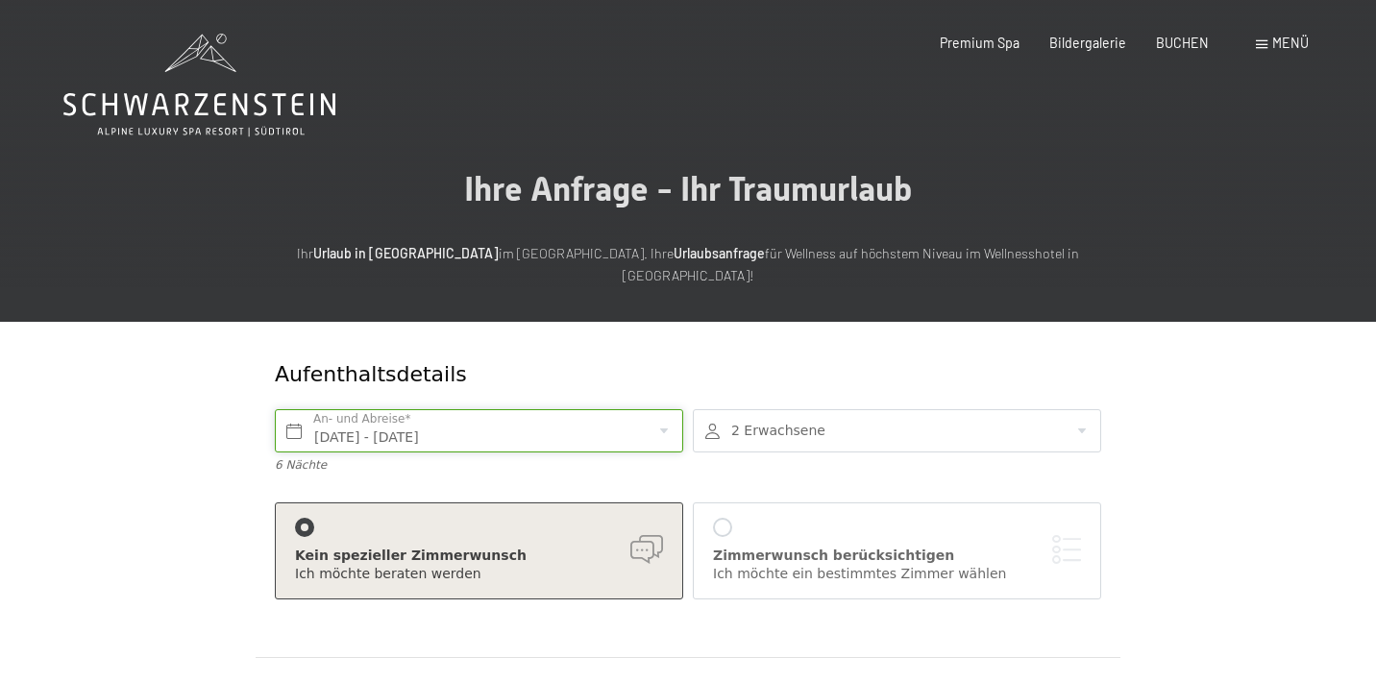
click at [585, 409] on input "Do. 01.01.2026 - Mi. 07.01.2026" at bounding box center [479, 430] width 408 height 43
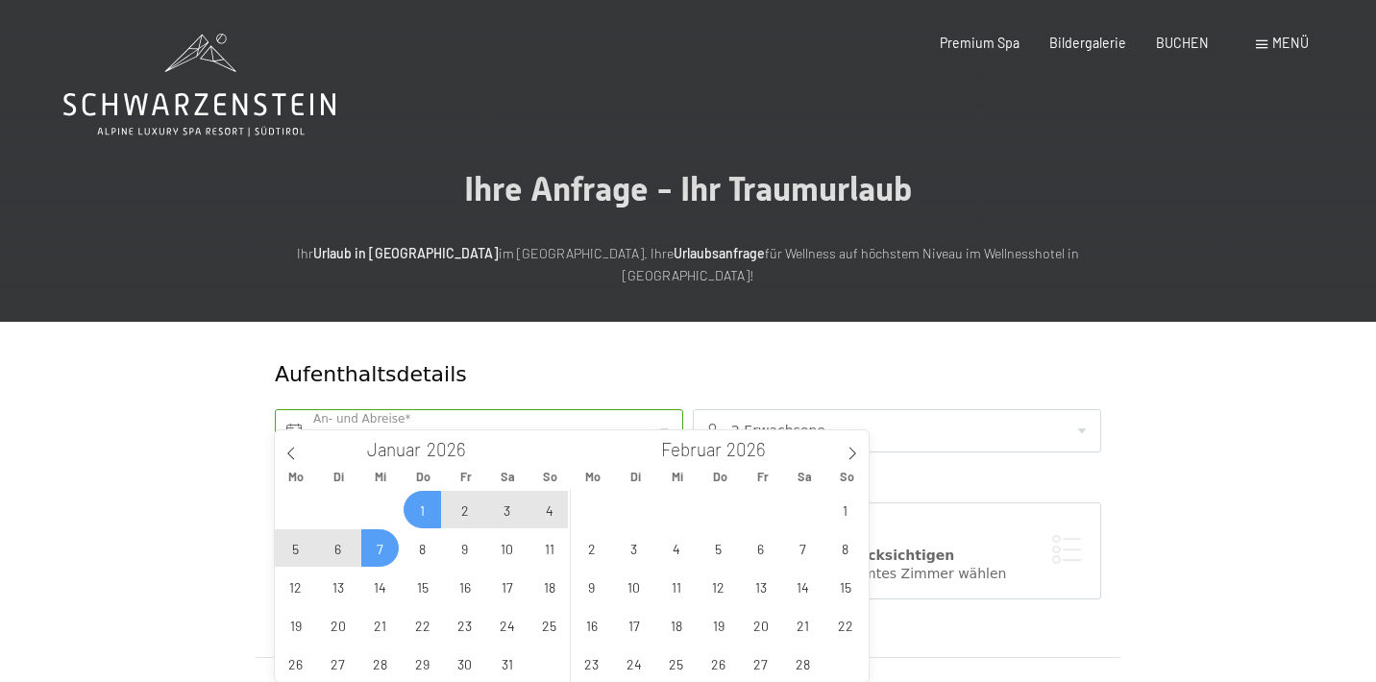
click at [427, 516] on span "1" at bounding box center [422, 509] width 37 height 37
click at [331, 562] on span "6" at bounding box center [337, 547] width 37 height 37
type input "Do. 01.01.2026 - Di. 06.01.2026"
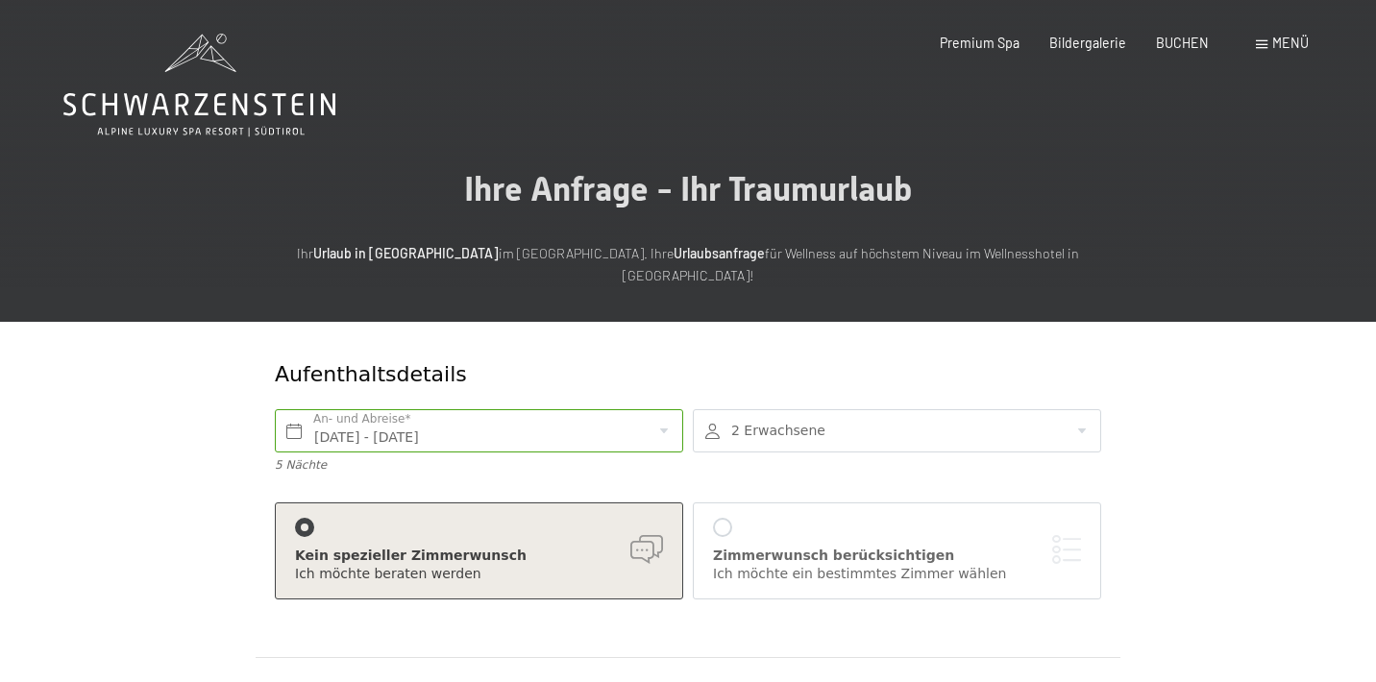
click at [778, 410] on div at bounding box center [897, 430] width 408 height 43
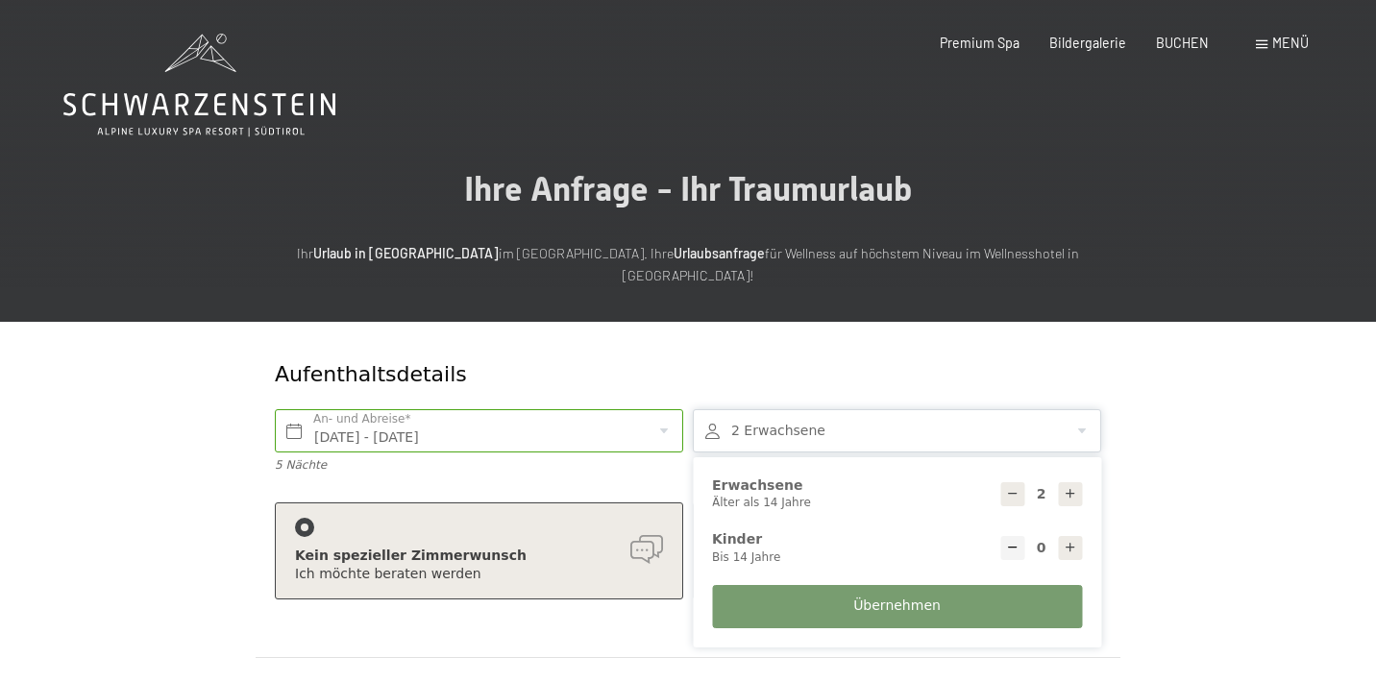
click at [1073, 487] on icon at bounding box center [1070, 493] width 13 height 13
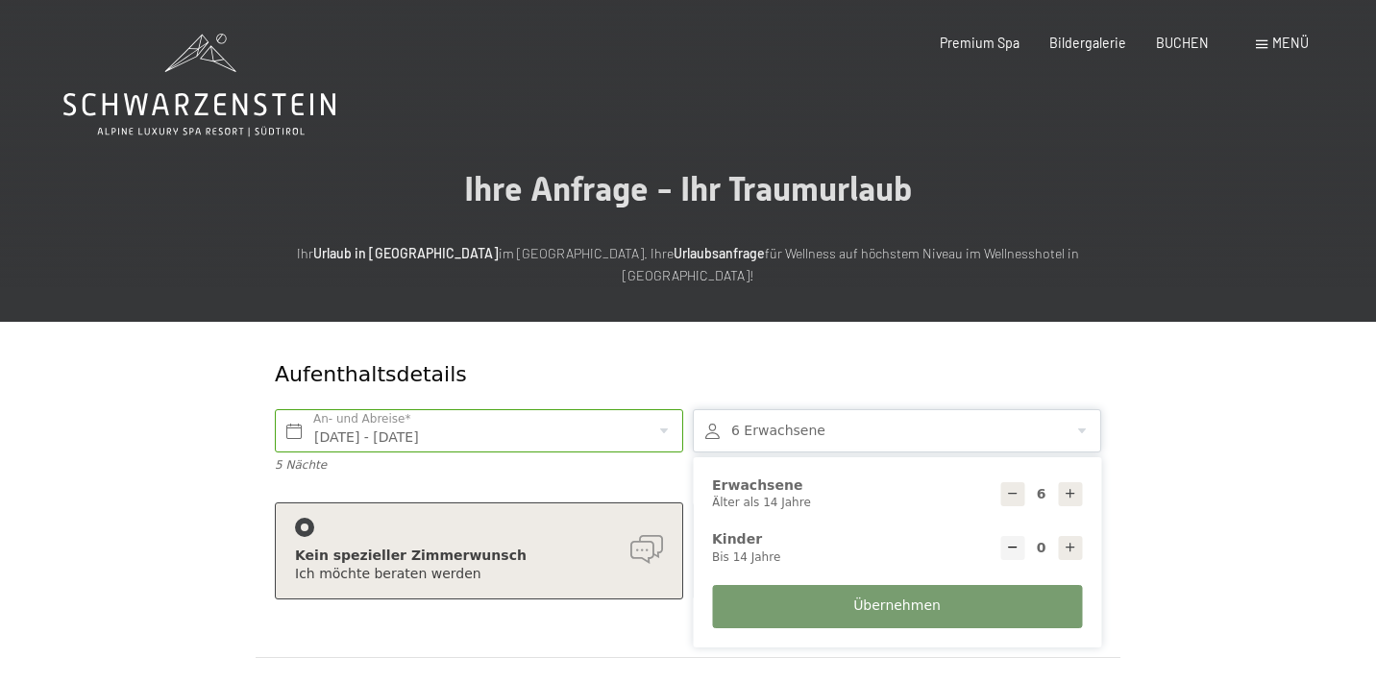
type input "7"
click at [1070, 541] on icon at bounding box center [1070, 547] width 13 height 13
type input "1"
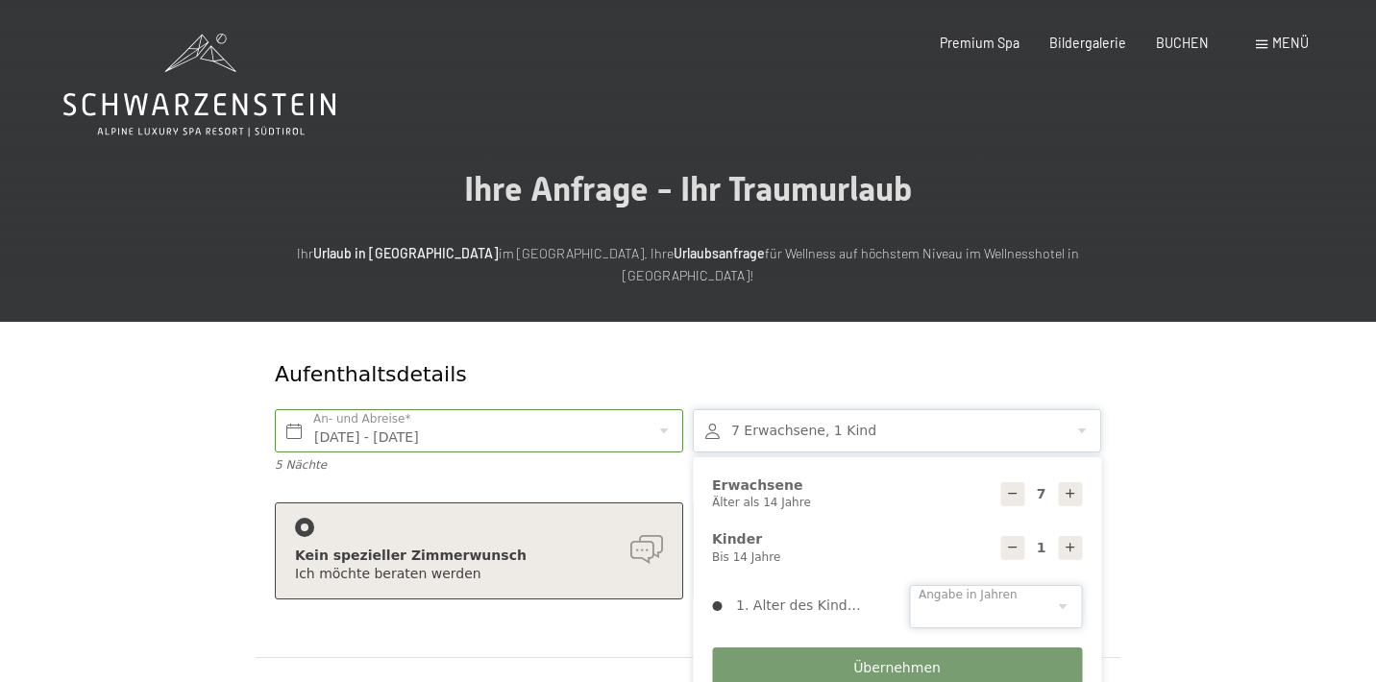
click at [964, 585] on select "0 1 2 3 4 5 6 7 8 9 10 11 12 13 14" at bounding box center [995, 606] width 173 height 43
select select "1"
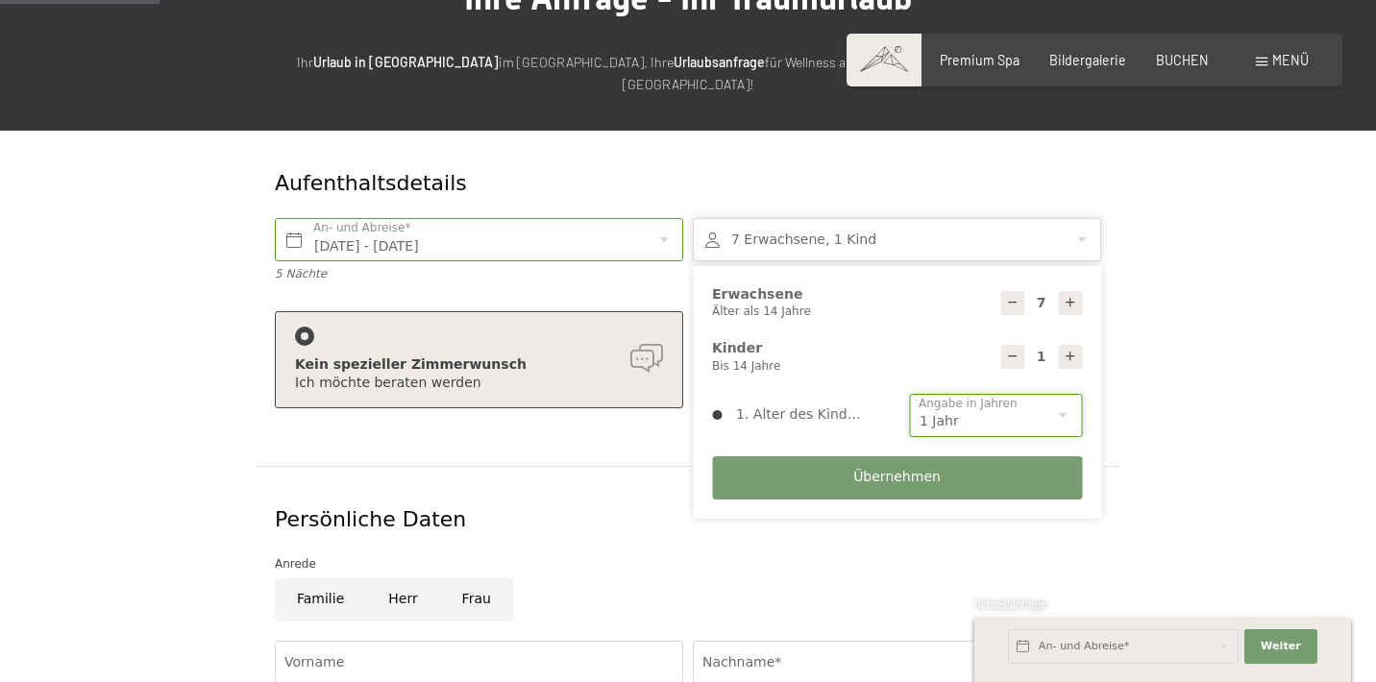
scroll to position [198, 0]
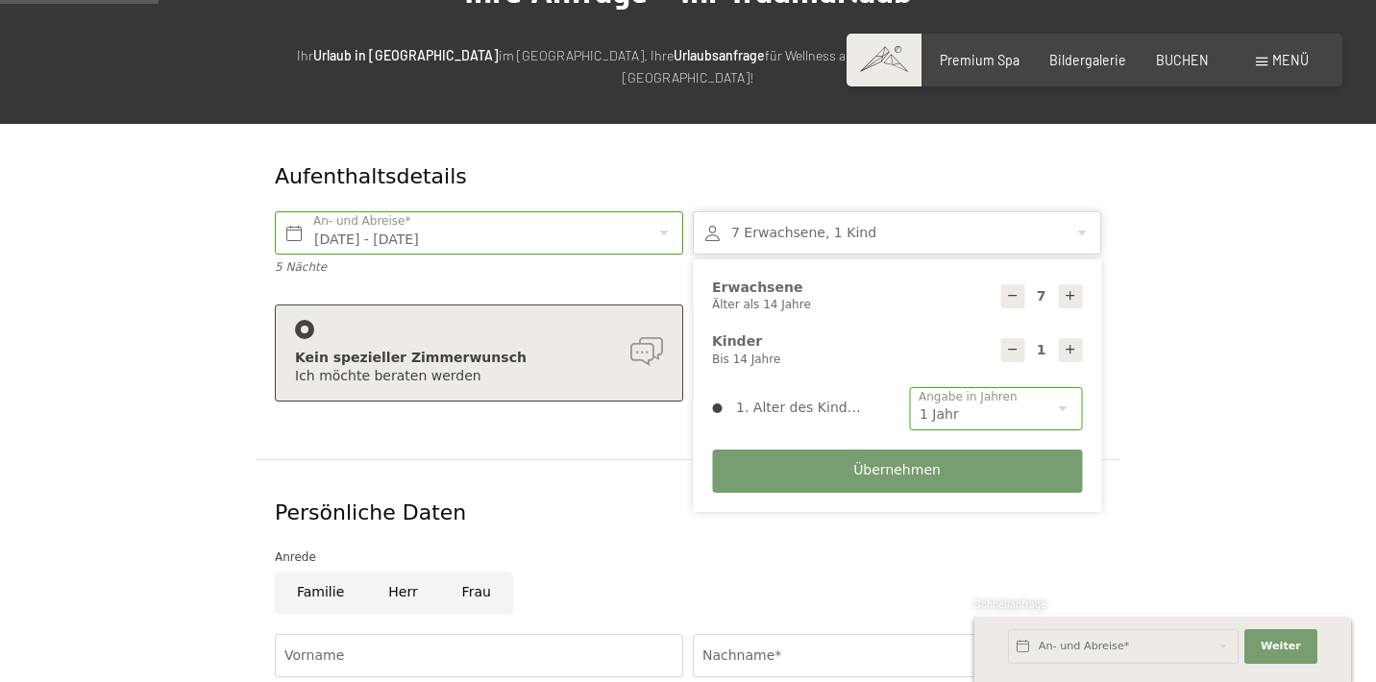
click at [884, 461] on span "Übernehmen" at bounding box center [896, 470] width 87 height 19
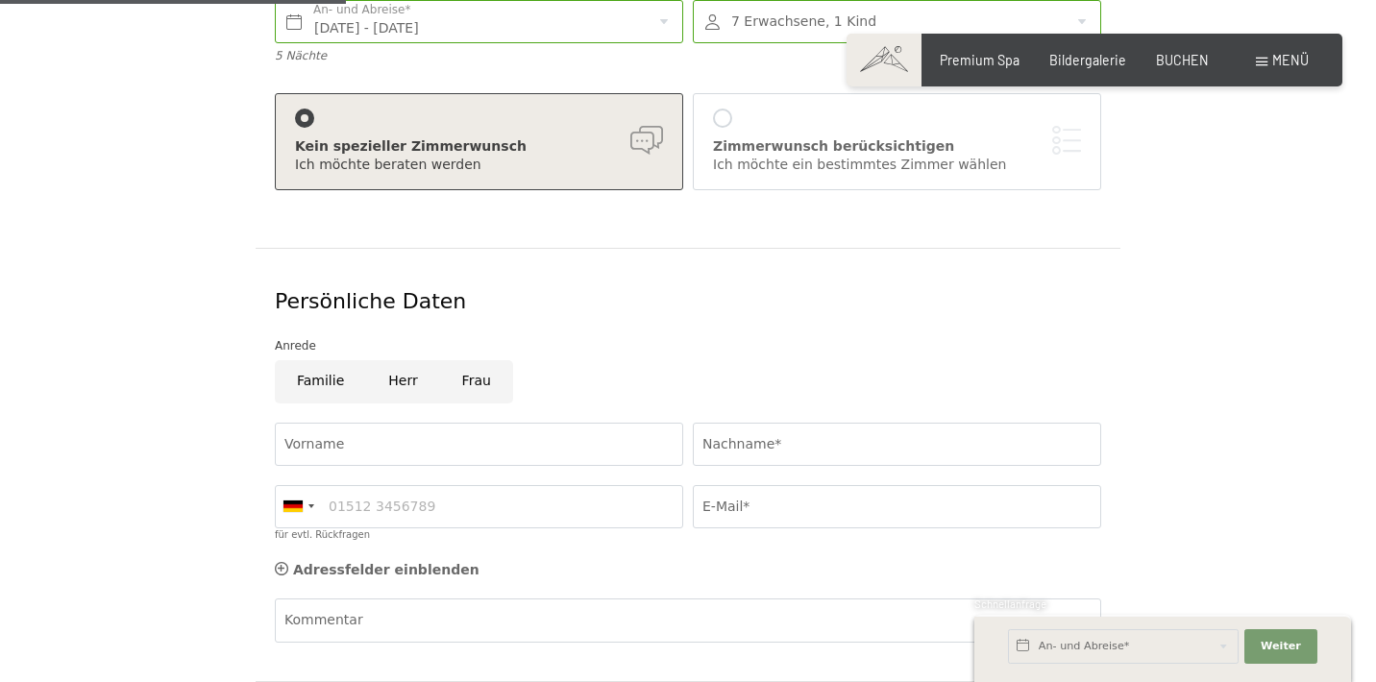
scroll to position [434, 0]
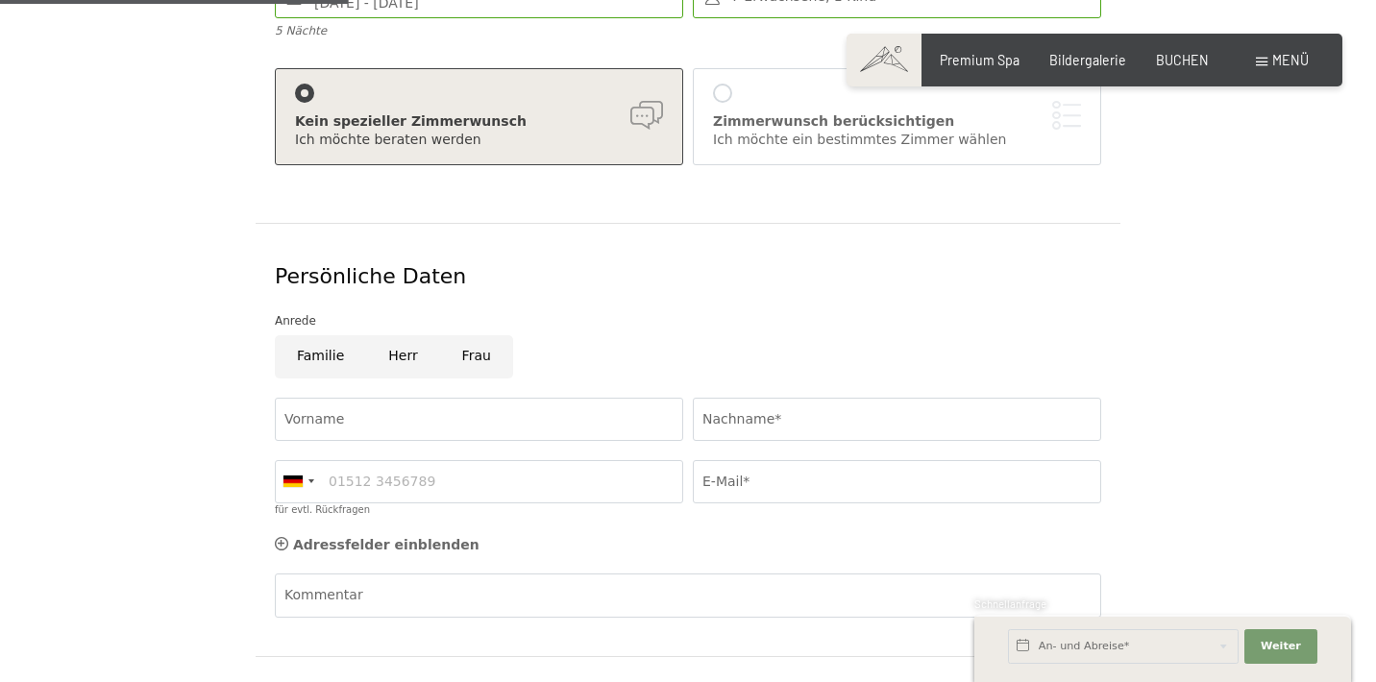
click at [337, 335] on input "Familie" at bounding box center [320, 356] width 91 height 43
radio input "true"
type input "Markus"
type input "Beckmann"
type input "0"
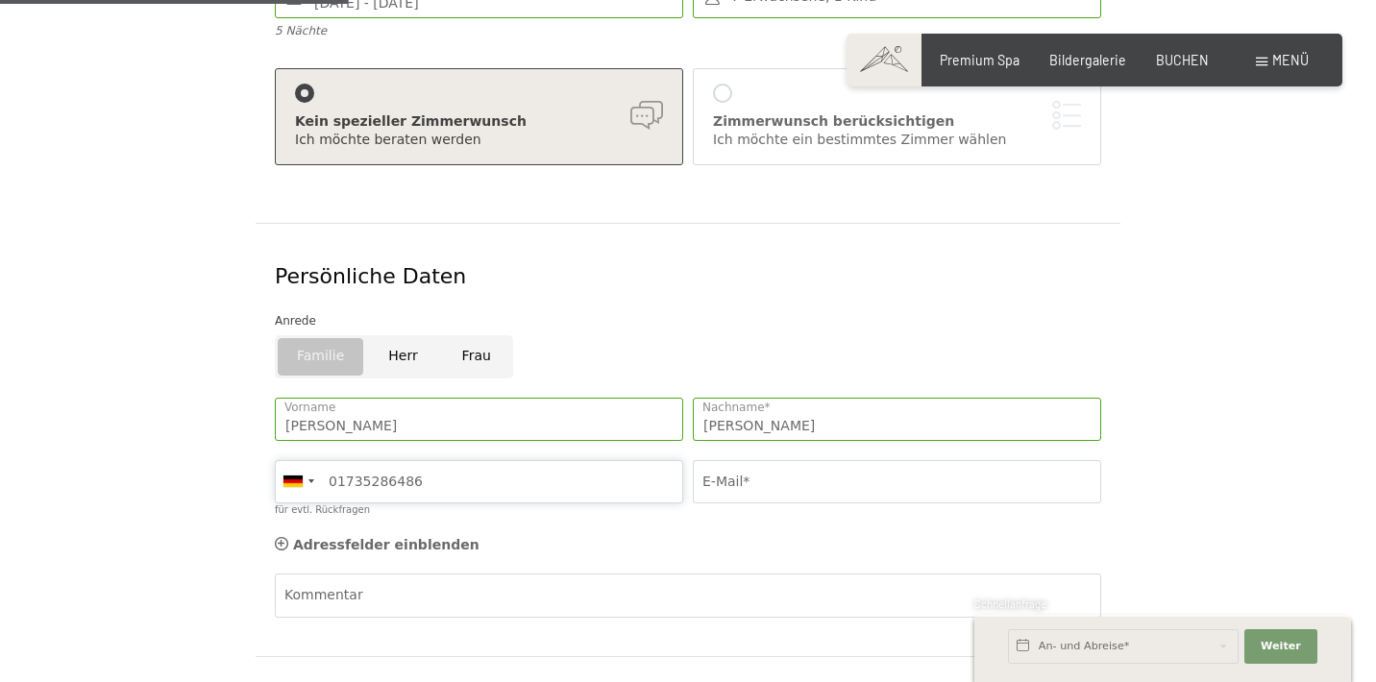
type input "01735286486"
type input "markus-beckmann@outlook.com"
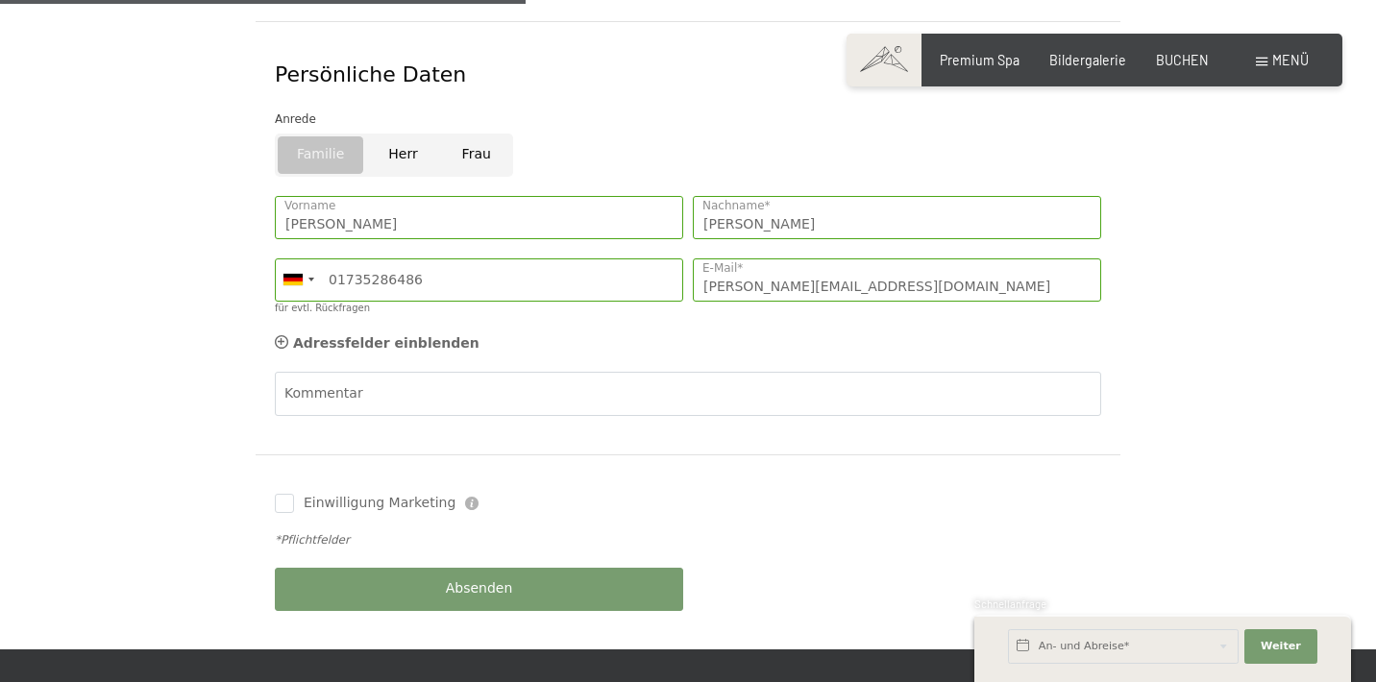
scroll to position [648, 0]
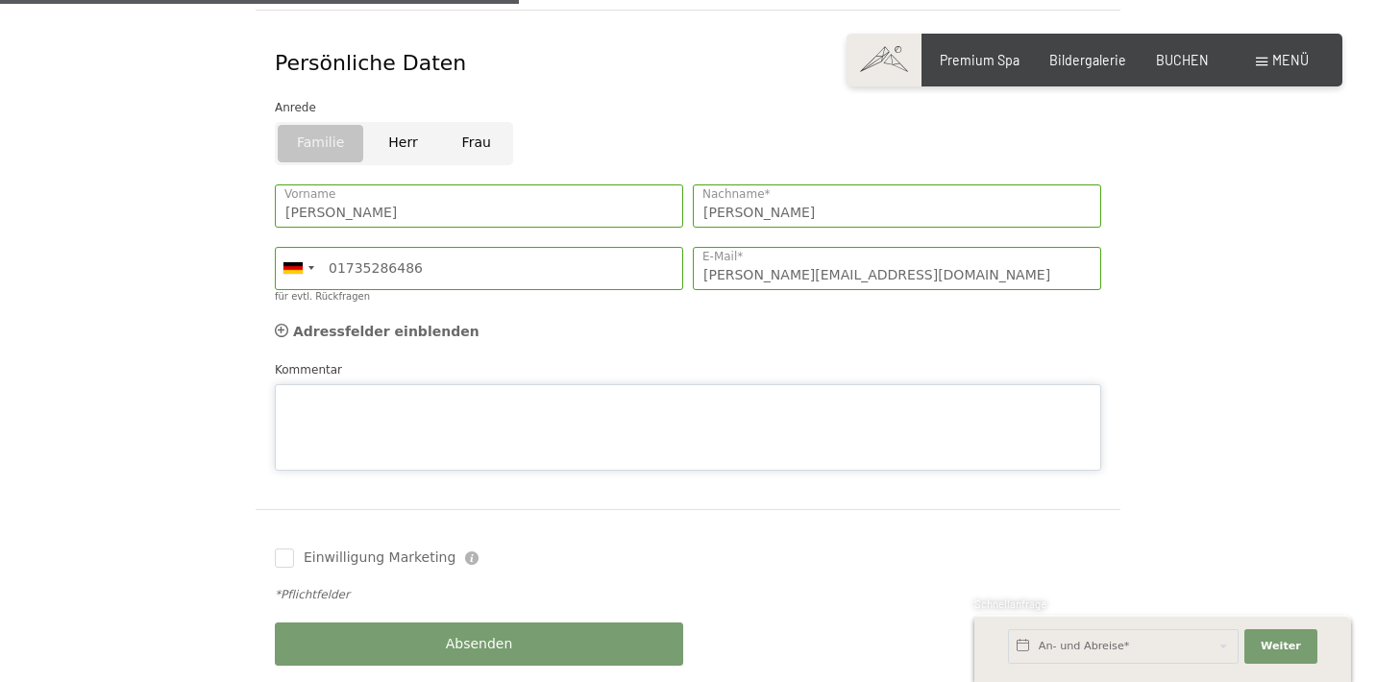
click at [374, 360] on div "Kommentar" at bounding box center [688, 415] width 826 height 111
type textarea "b"
type textarea "Guten Tag, bitte 4 Zimmer planen: 1x 2Erwachsene, 1Kind 1x 2Erwachsene 1x 2Erwa…"
click at [292, 549] on input "Einwilligung Marketing" at bounding box center [284, 558] width 19 height 19
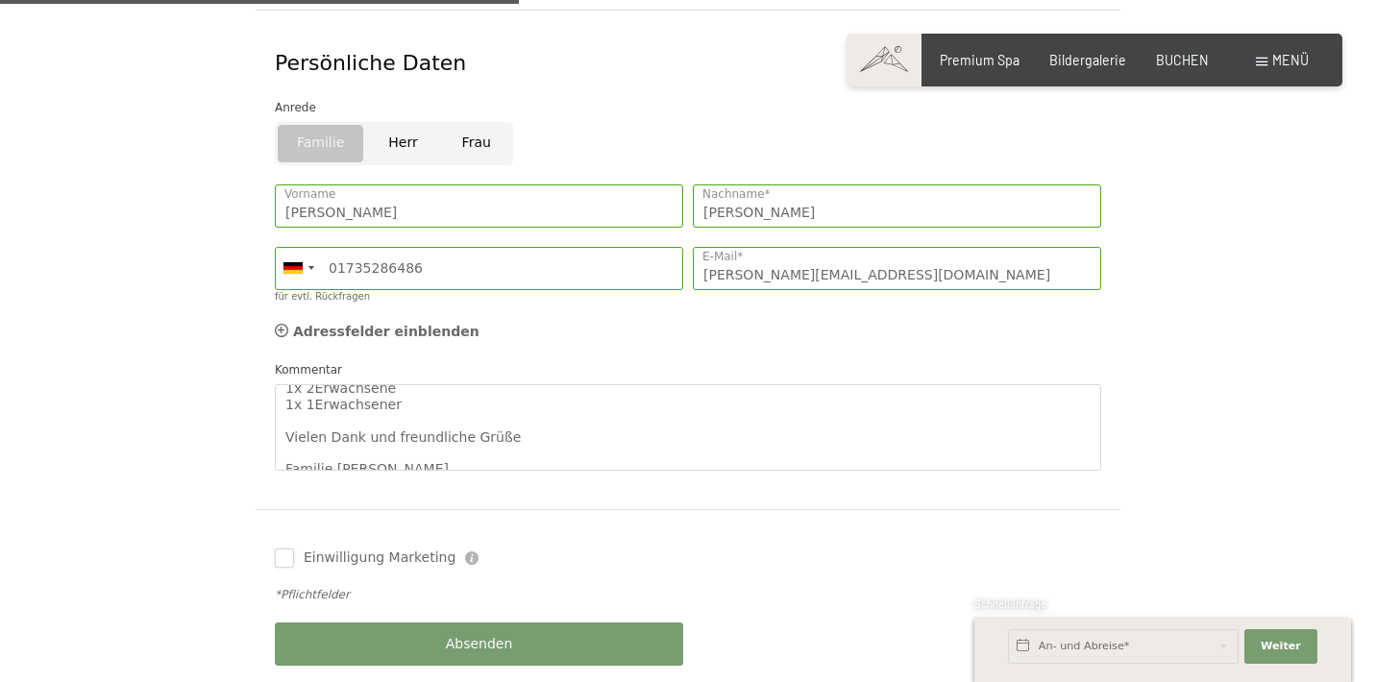
checkbox input "true"
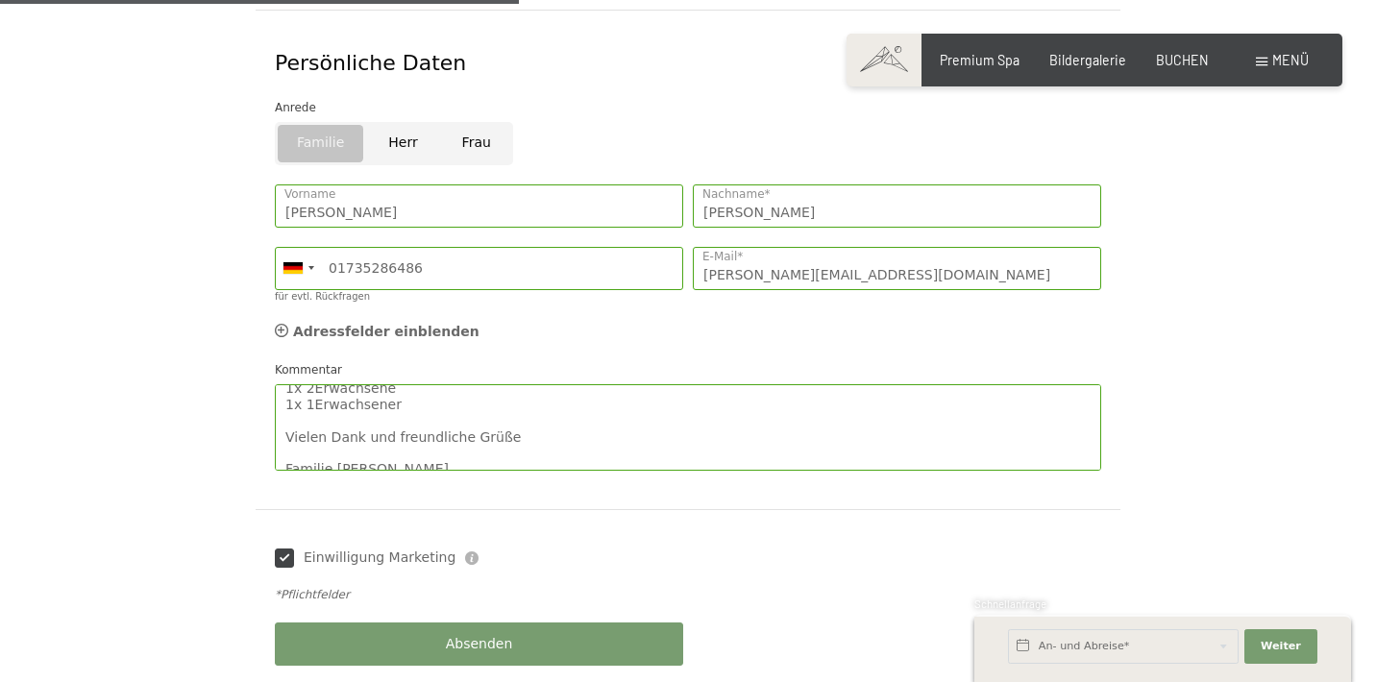
click at [470, 635] on span "Absenden" at bounding box center [479, 644] width 67 height 19
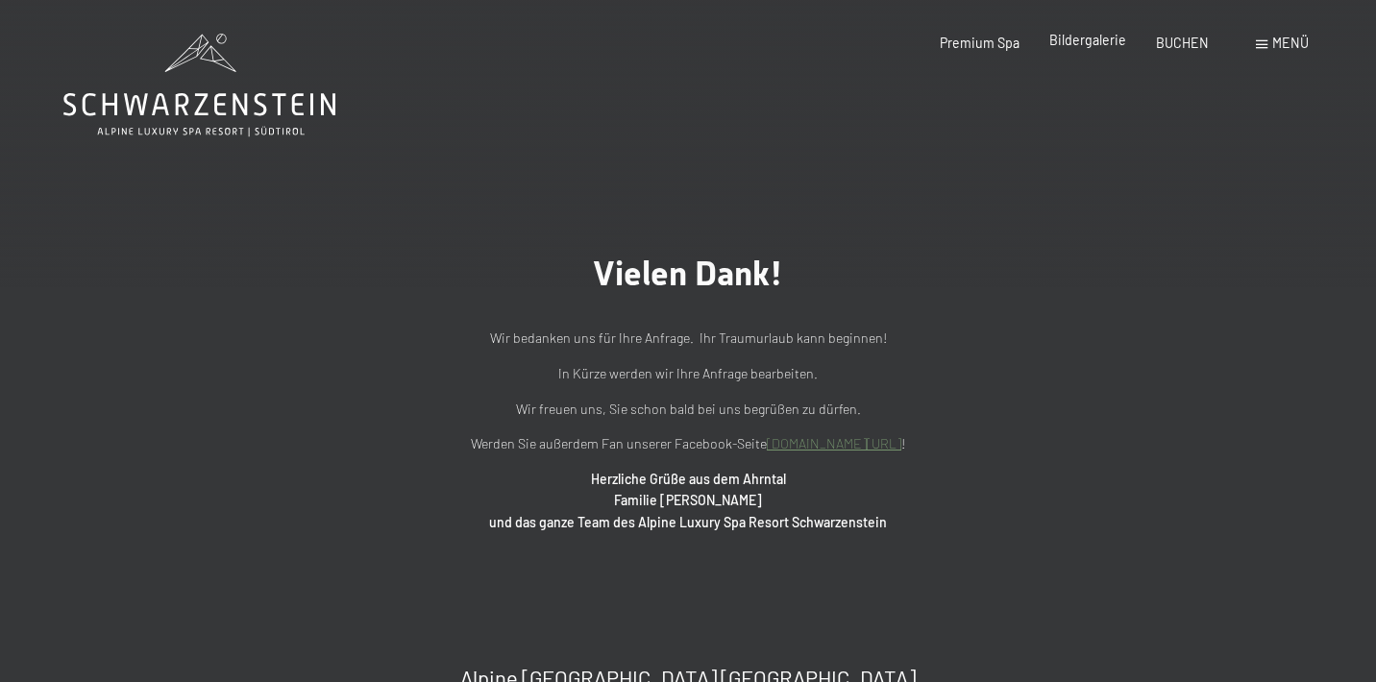
click at [1096, 43] on span "Bildergalerie" at bounding box center [1087, 40] width 77 height 16
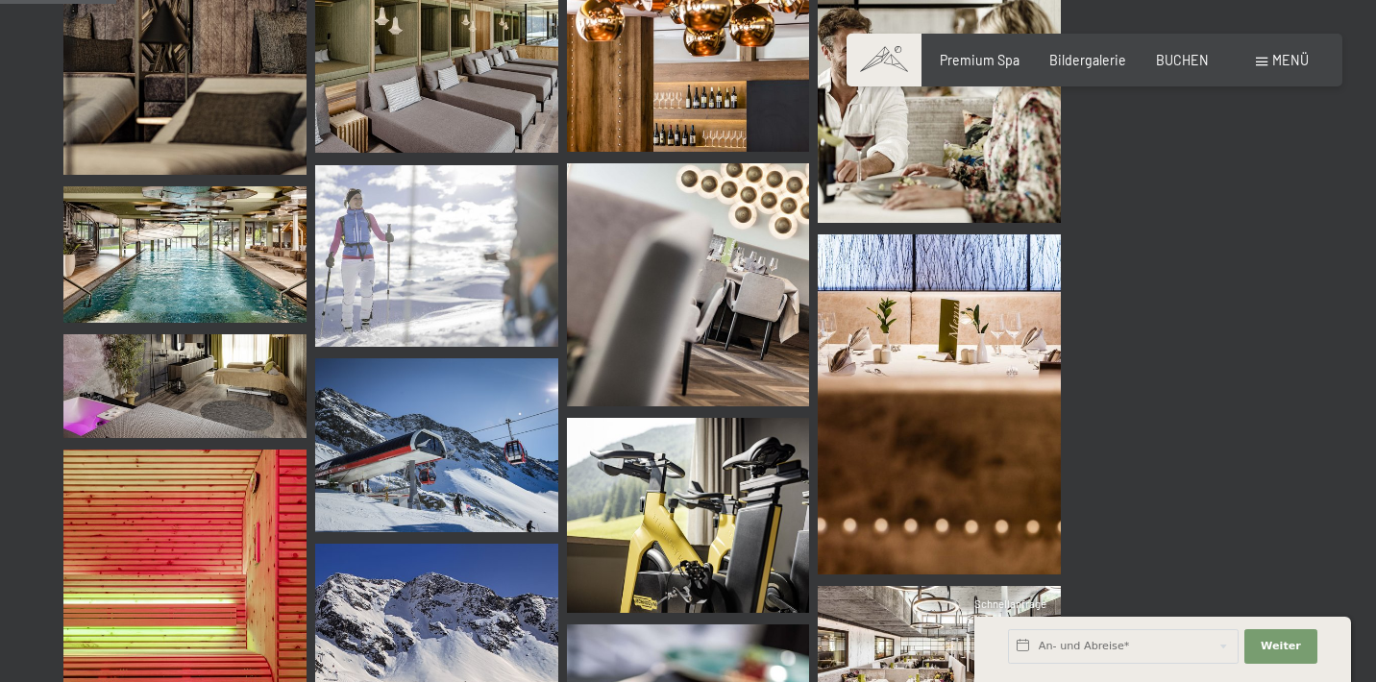
scroll to position [1656, 0]
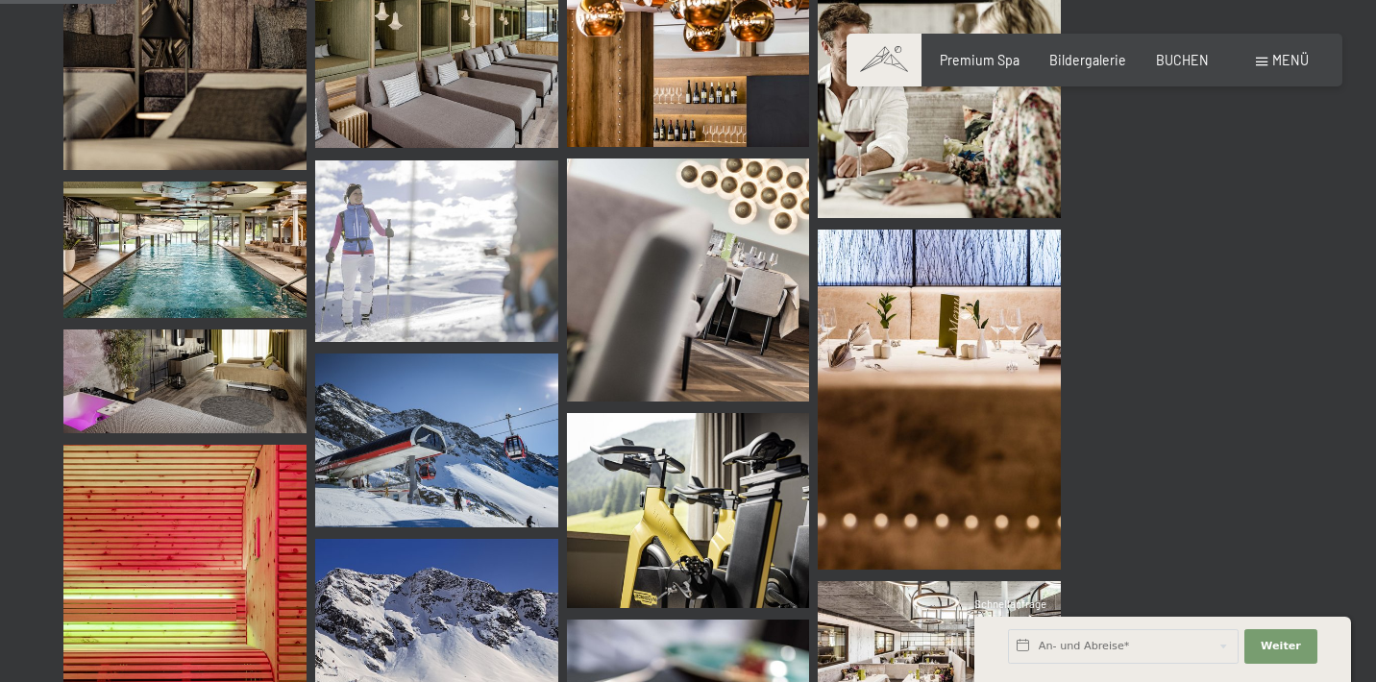
click at [232, 255] on img at bounding box center [184, 250] width 243 height 136
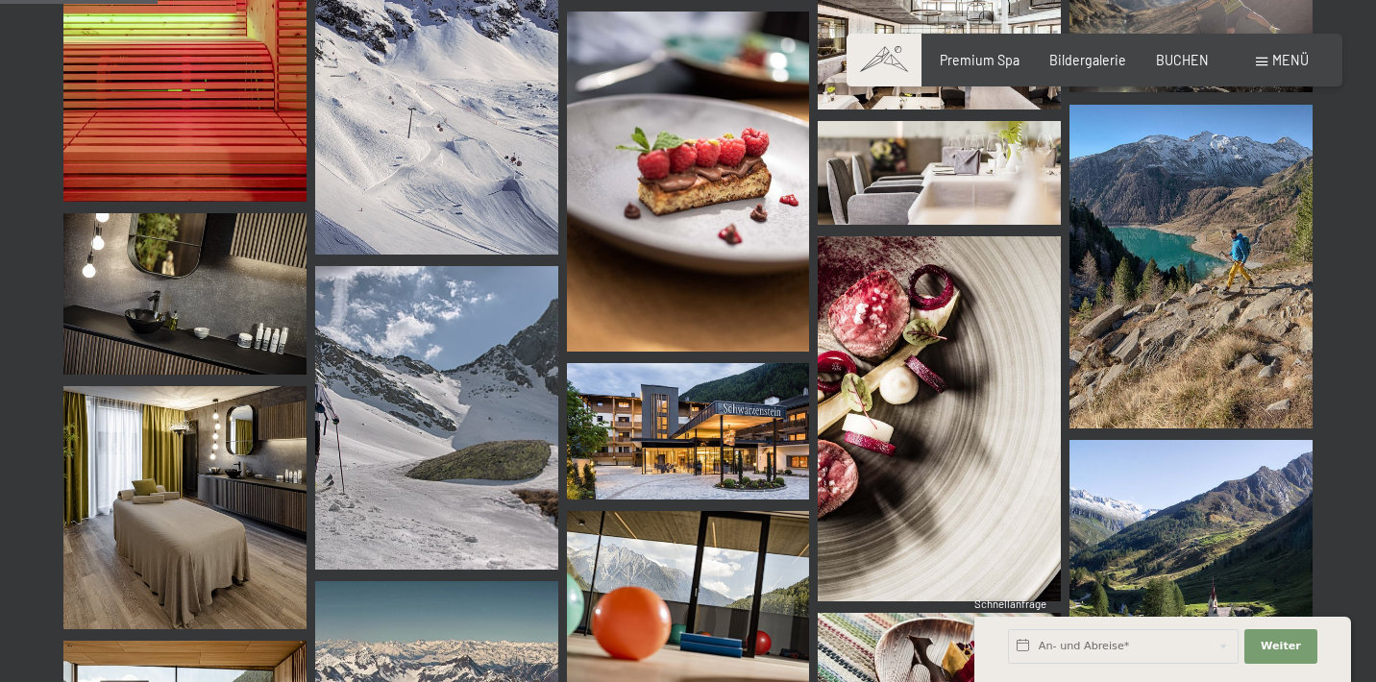
scroll to position [2289, 0]
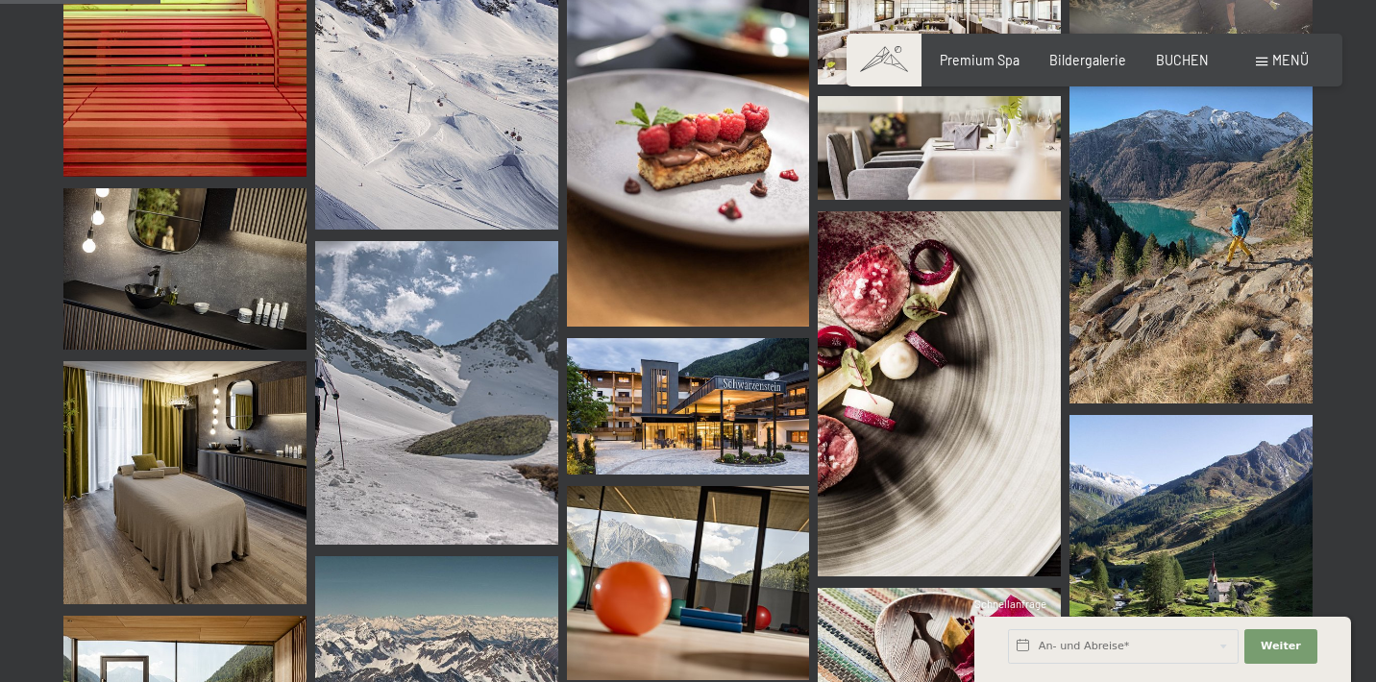
click at [487, 400] on img at bounding box center [436, 393] width 243 height 304
click at [675, 370] on img at bounding box center [688, 406] width 243 height 136
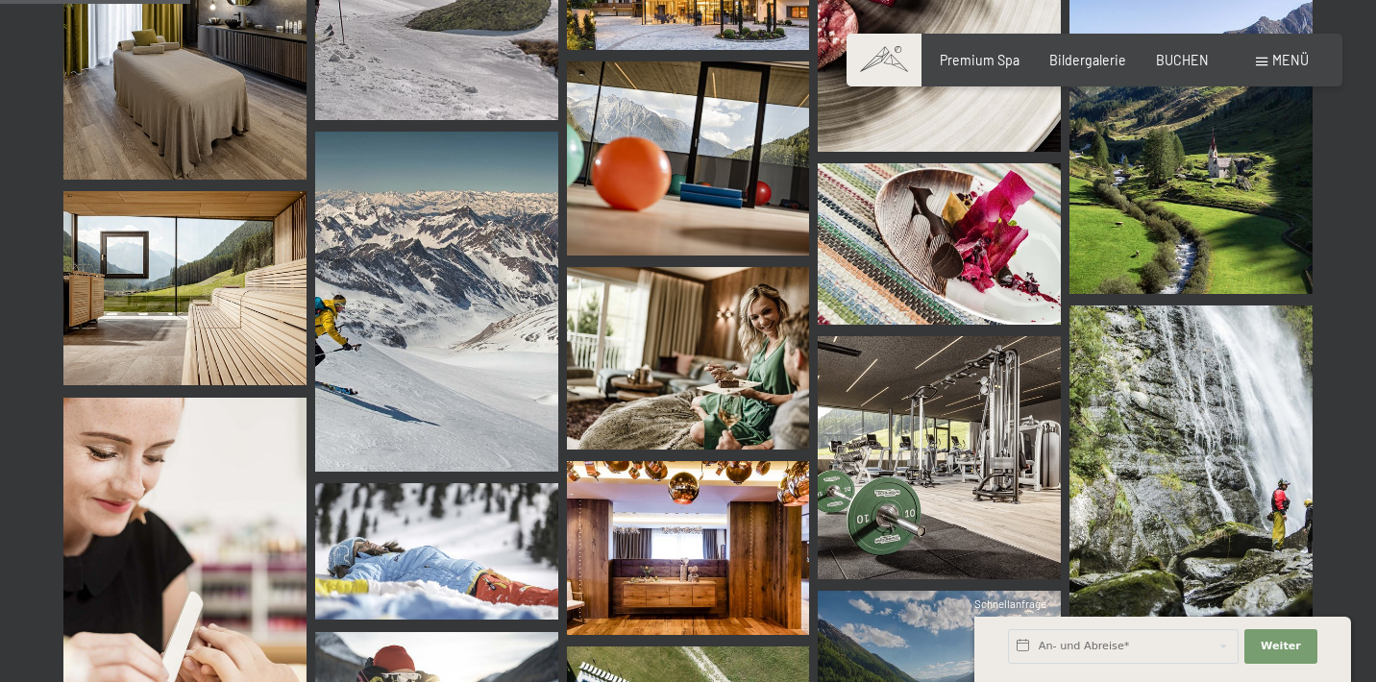
scroll to position [2716, 0]
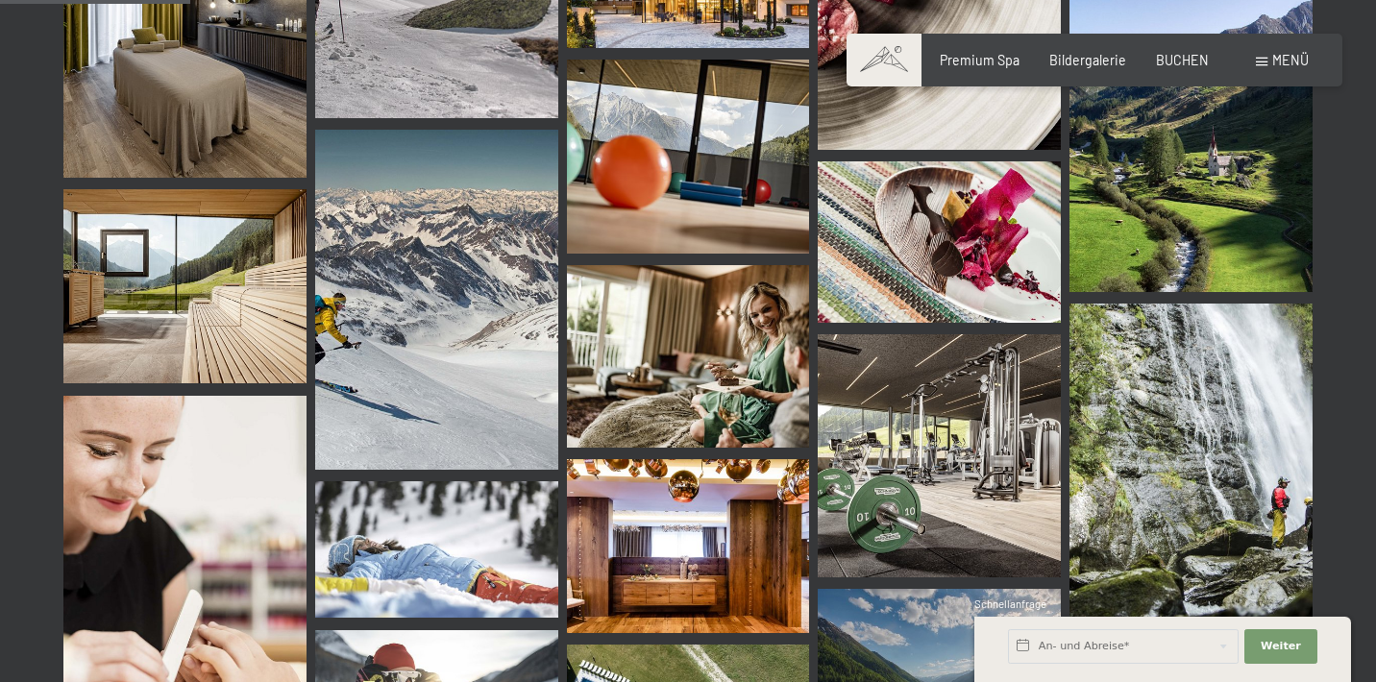
click at [476, 321] on img at bounding box center [436, 300] width 243 height 340
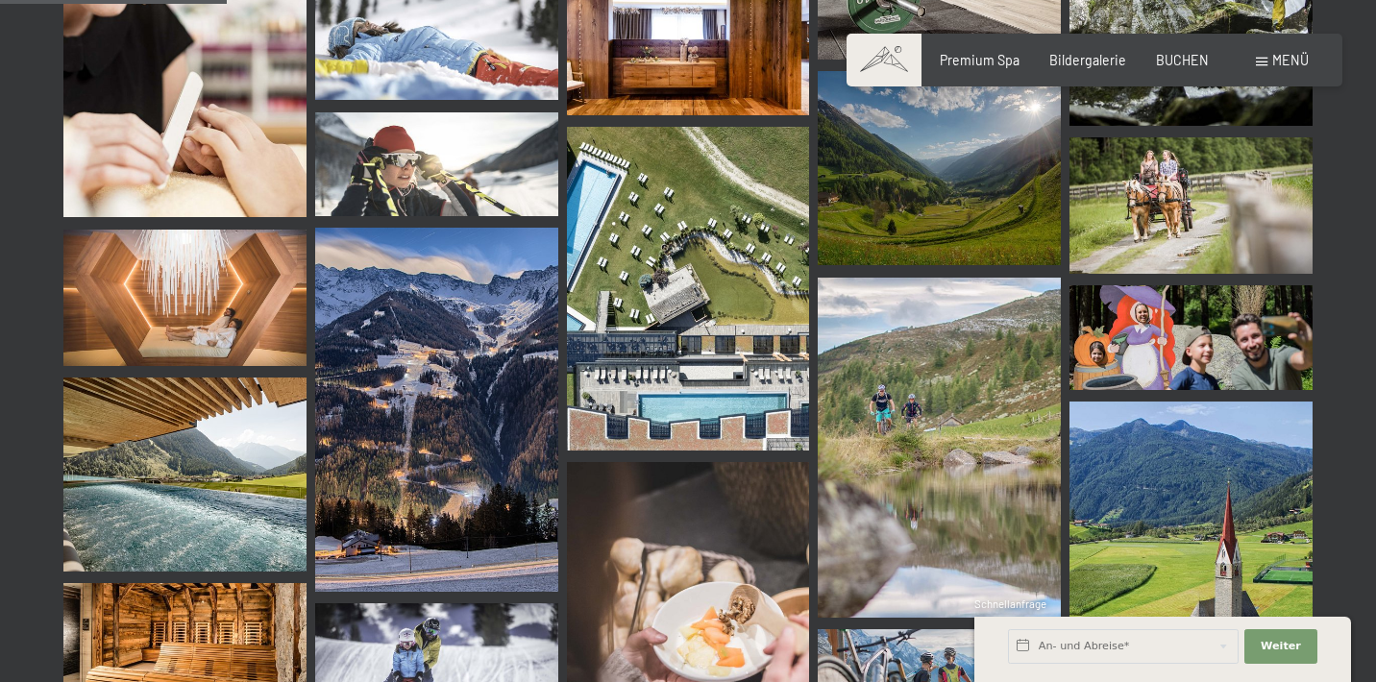
scroll to position [3234, 0]
click at [433, 385] on img at bounding box center [436, 410] width 243 height 364
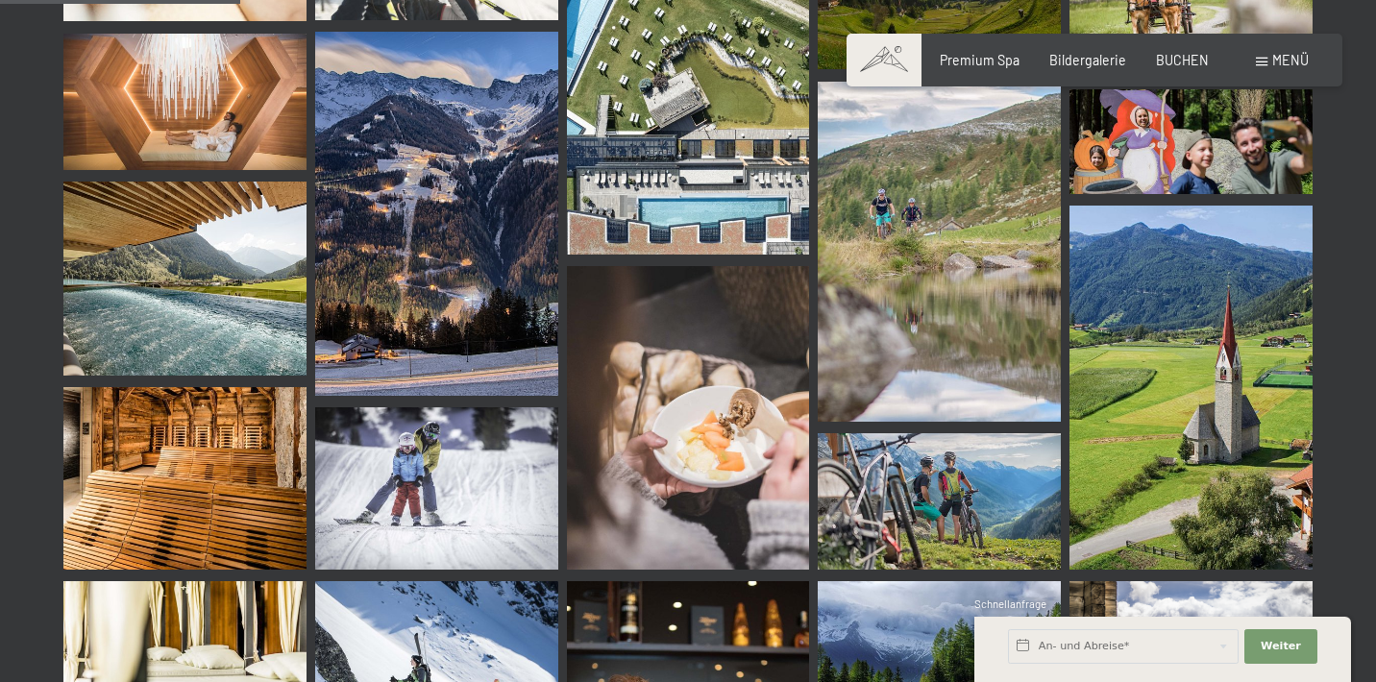
scroll to position [3432, 0]
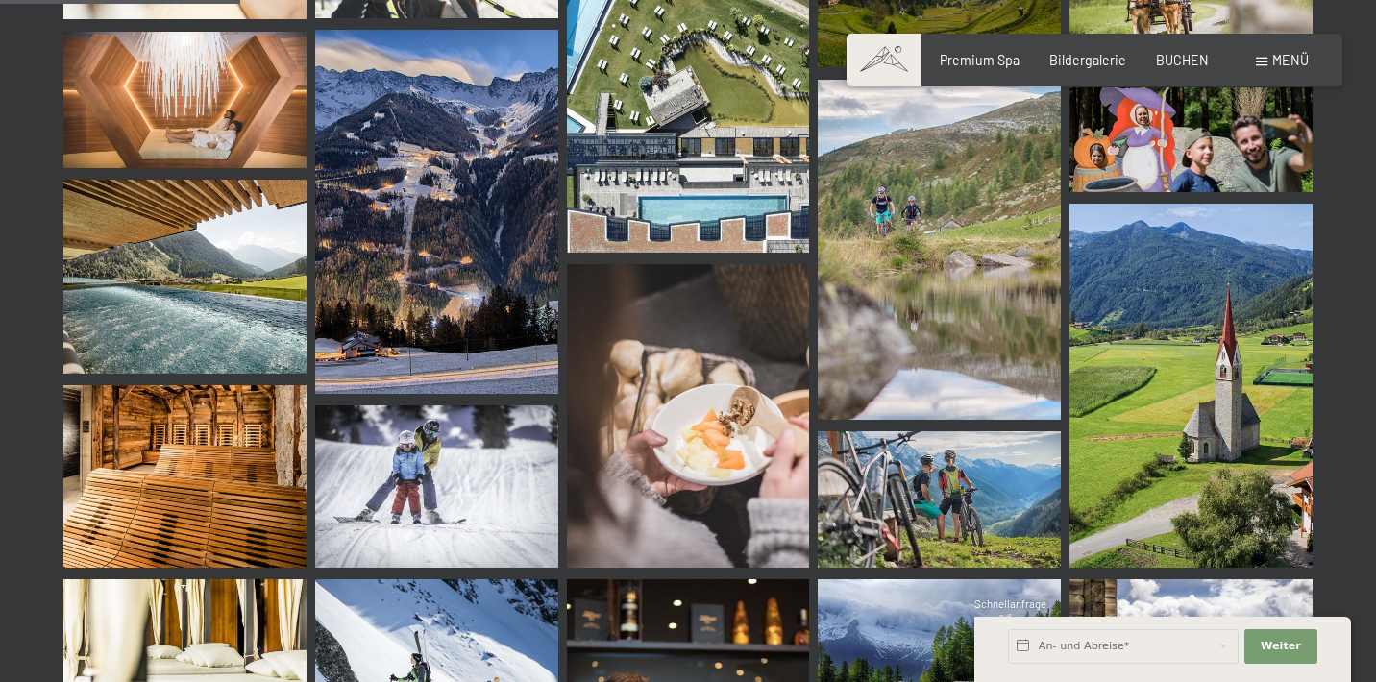
click at [456, 237] on img at bounding box center [436, 212] width 243 height 364
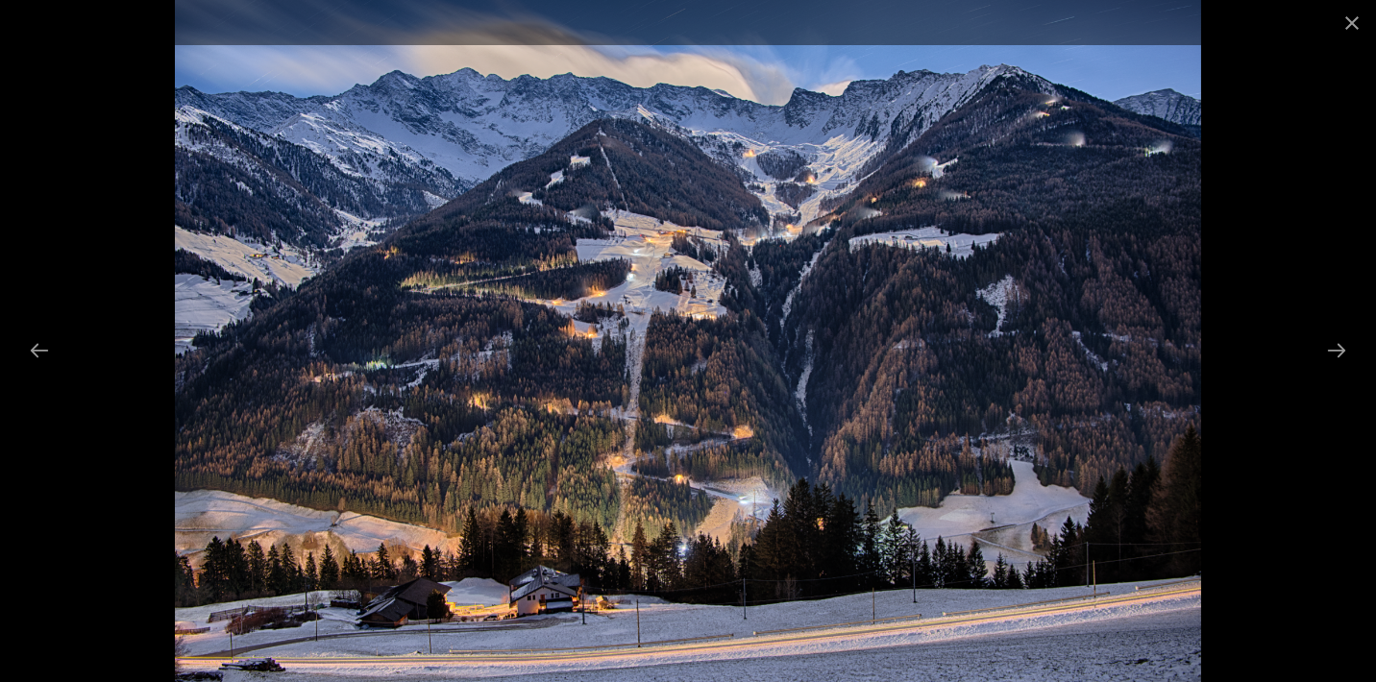
click at [811, 151] on img at bounding box center [688, 341] width 1026 height 682
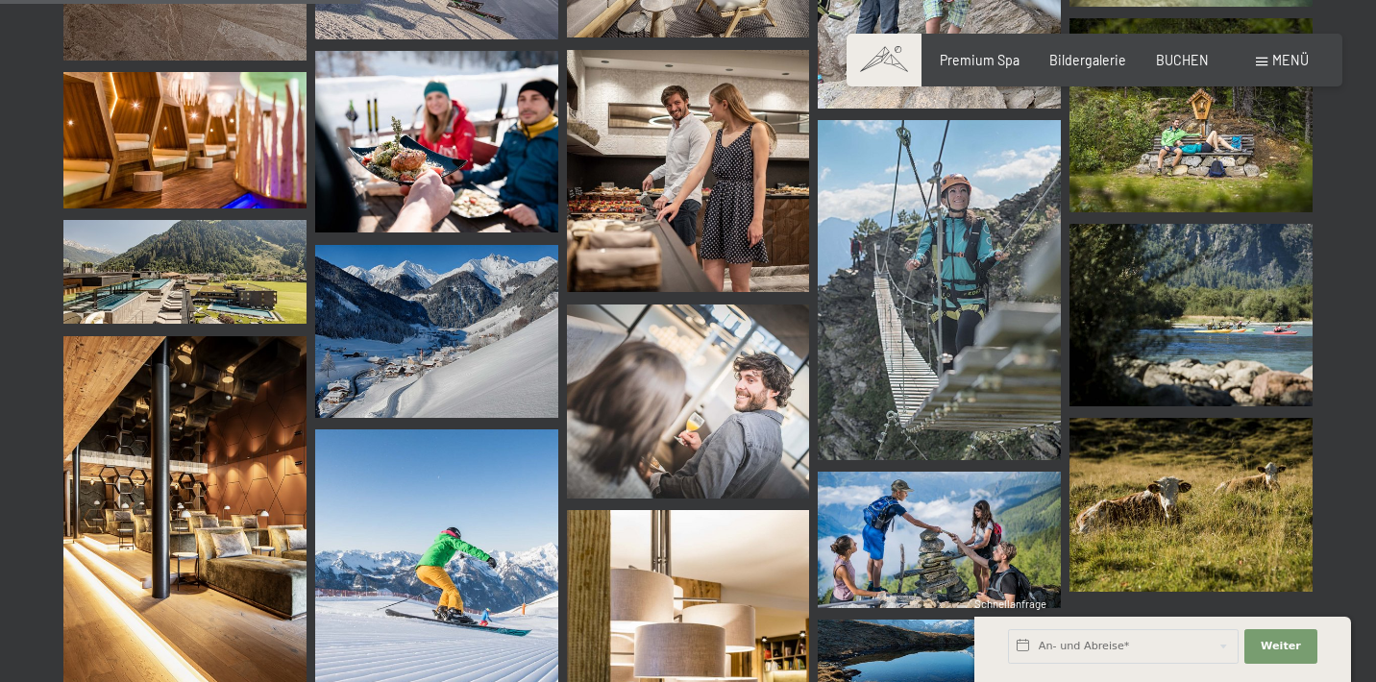
scroll to position [5228, 0]
